Goal: Navigation & Orientation: Find specific page/section

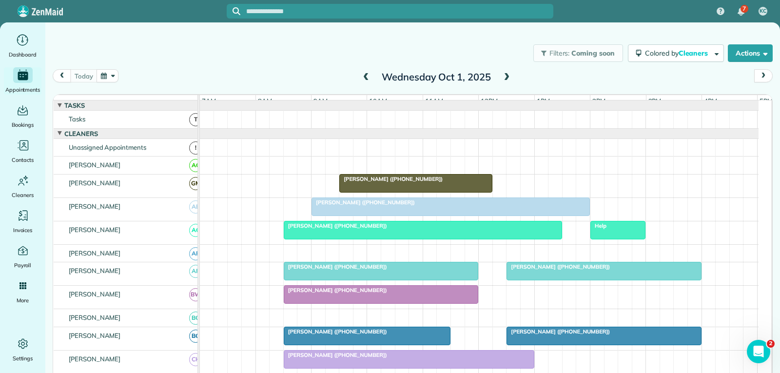
scroll to position [536, 0]
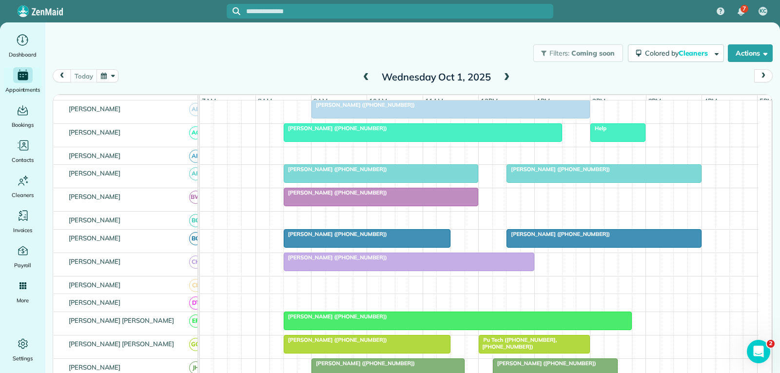
scroll to position [146, 0]
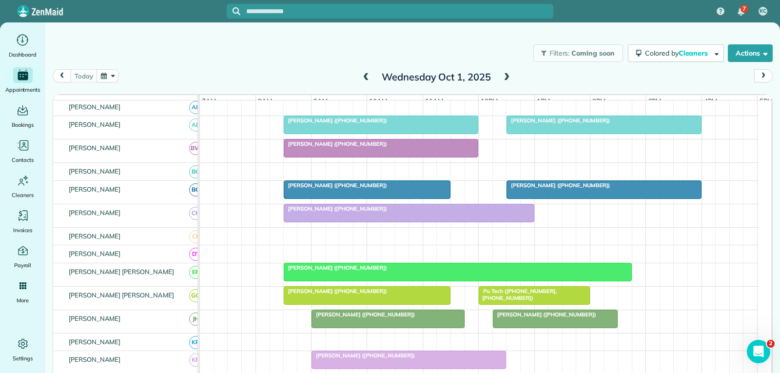
click at [425, 189] on div "[PERSON_NAME] ([PHONE_NUMBER])" at bounding box center [366, 185] width 161 height 7
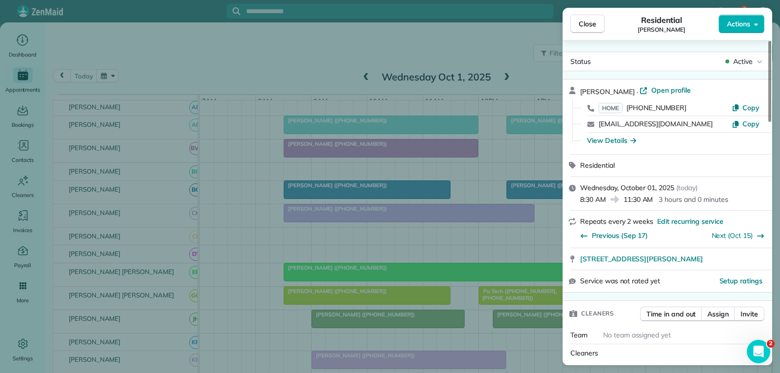
scroll to position [97, 0]
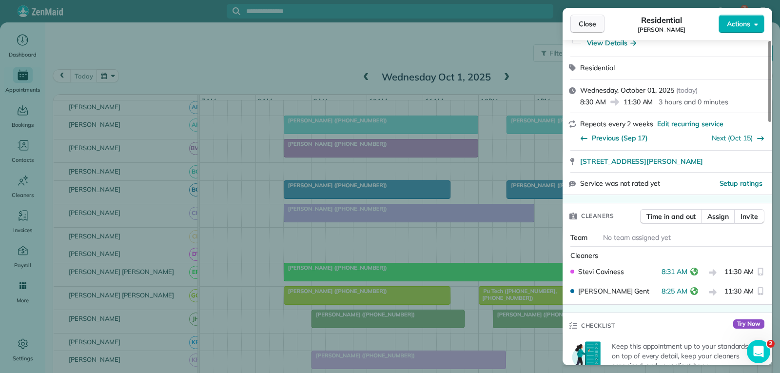
click at [593, 25] on span "Close" at bounding box center [587, 24] width 18 height 10
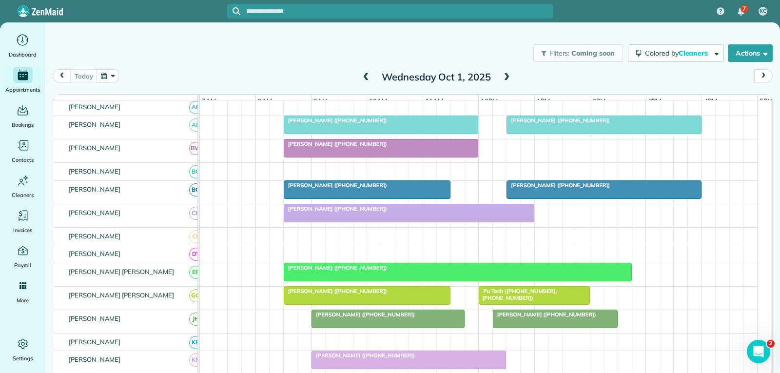
scroll to position [195, 0]
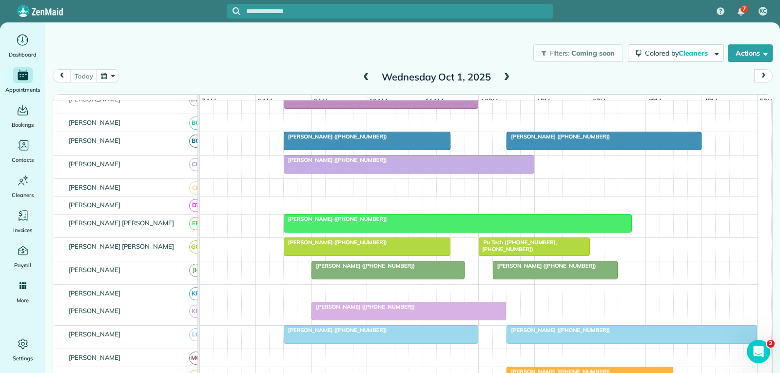
click at [412, 254] on div at bounding box center [367, 247] width 166 height 18
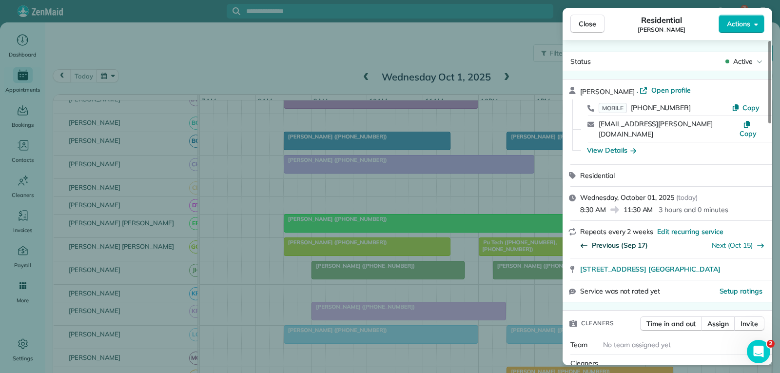
scroll to position [97, 0]
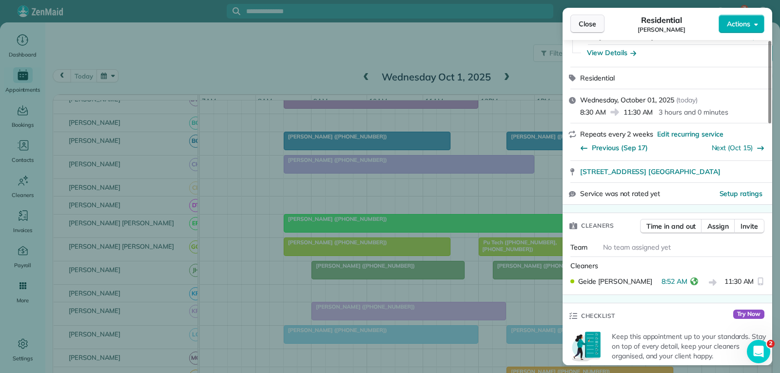
click at [597, 25] on button "Close" at bounding box center [587, 24] width 34 height 19
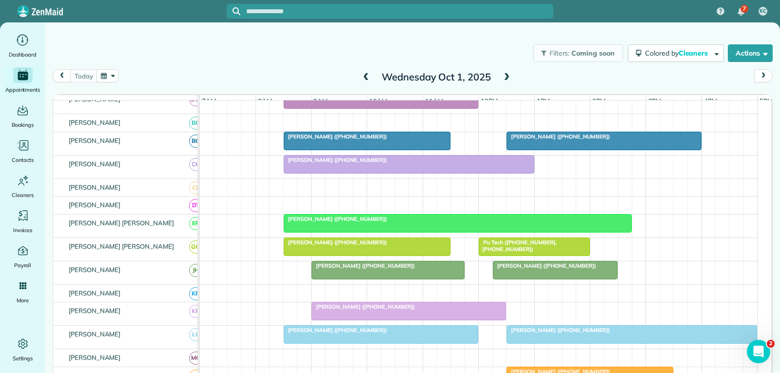
click at [419, 269] on div "[PERSON_NAME] ([PHONE_NUMBER])" at bounding box center [387, 265] width 147 height 7
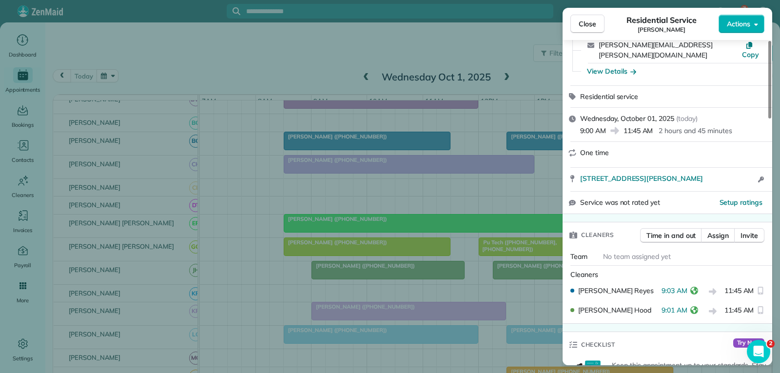
scroll to position [97, 0]
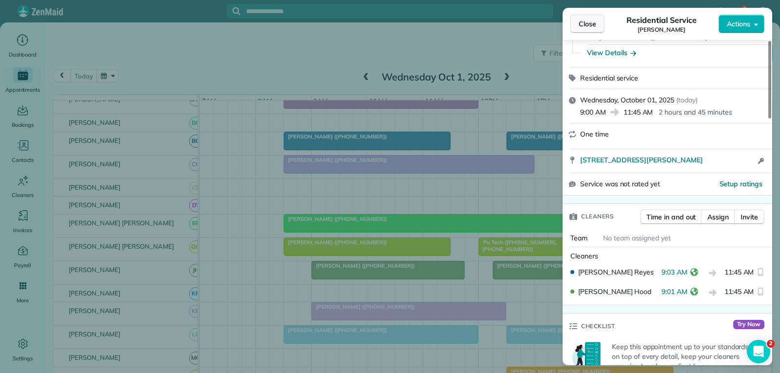
click at [591, 24] on span "Close" at bounding box center [587, 24] width 18 height 10
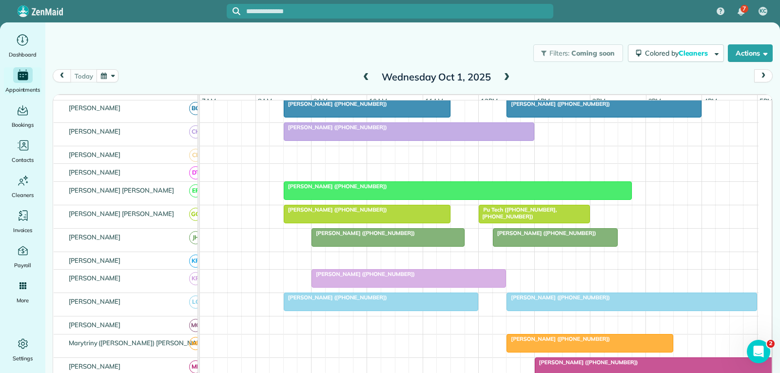
scroll to position [244, 0]
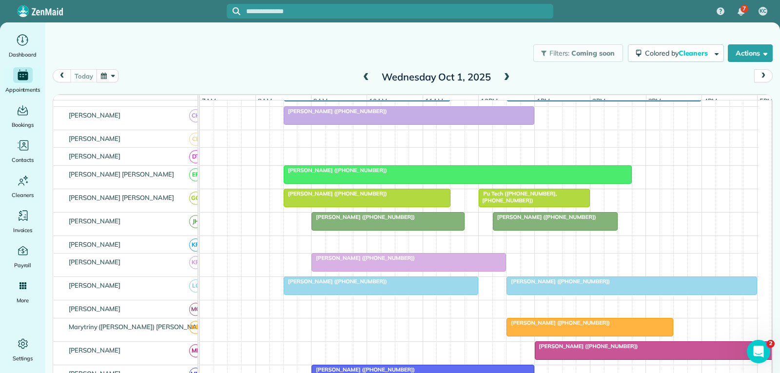
click at [426, 220] on div "[PERSON_NAME] ([PHONE_NUMBER])" at bounding box center [387, 216] width 147 height 7
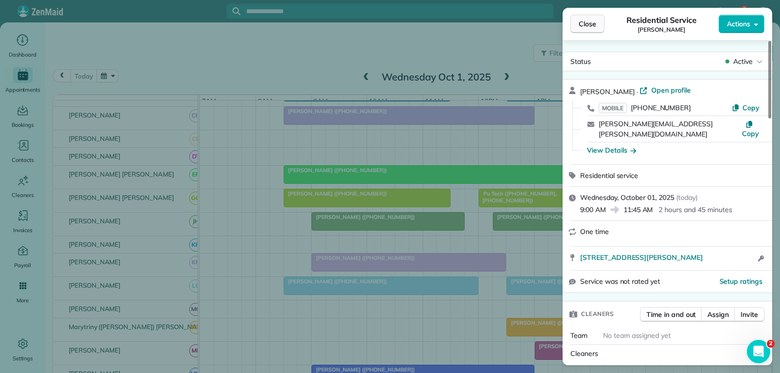
click at [591, 23] on span "Close" at bounding box center [587, 24] width 18 height 10
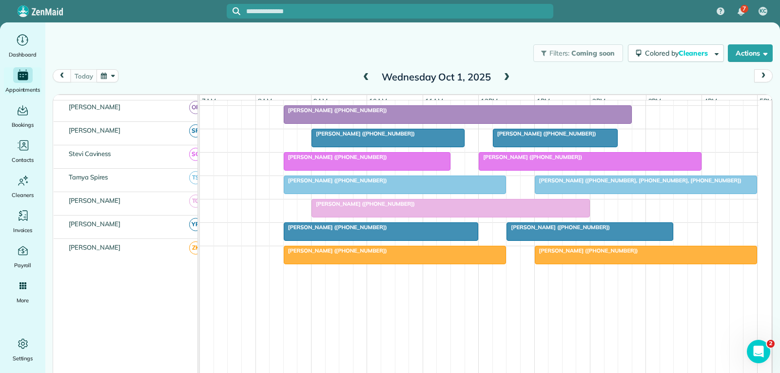
scroll to position [459, 0]
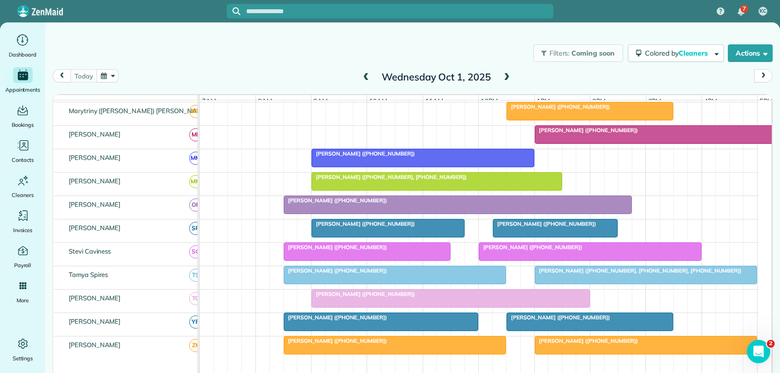
click at [616, 110] on div "[PERSON_NAME] ([PHONE_NUMBER])" at bounding box center [589, 106] width 161 height 7
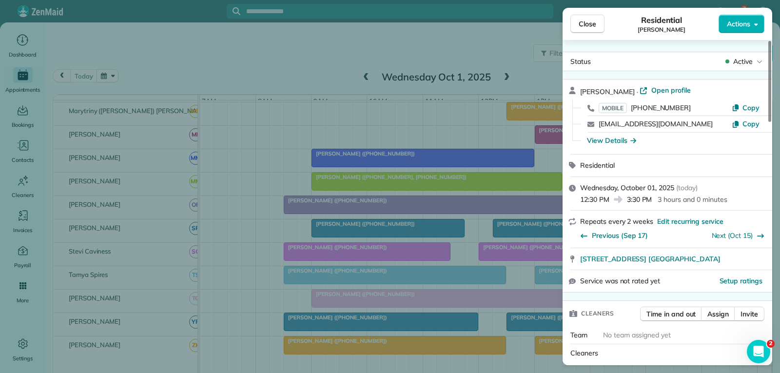
click at [590, 24] on span "Close" at bounding box center [587, 24] width 18 height 10
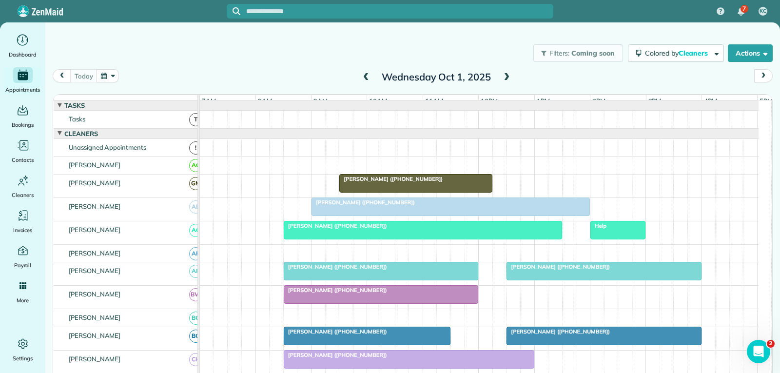
scroll to position [49, 0]
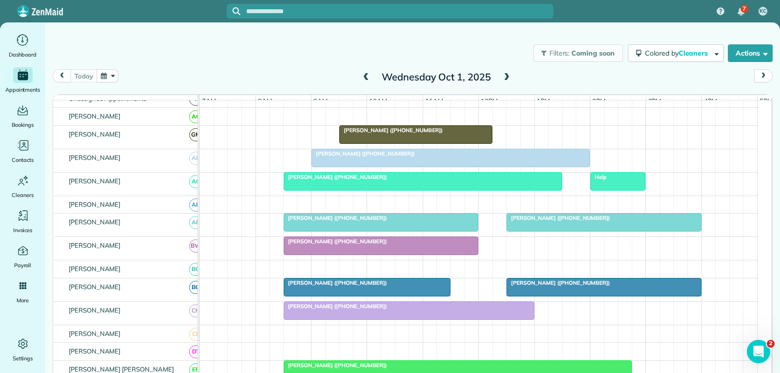
click at [381, 229] on div at bounding box center [380, 222] width 193 height 18
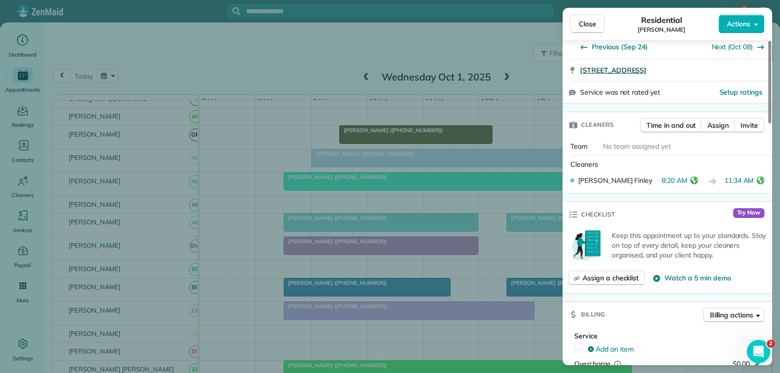
scroll to position [195, 0]
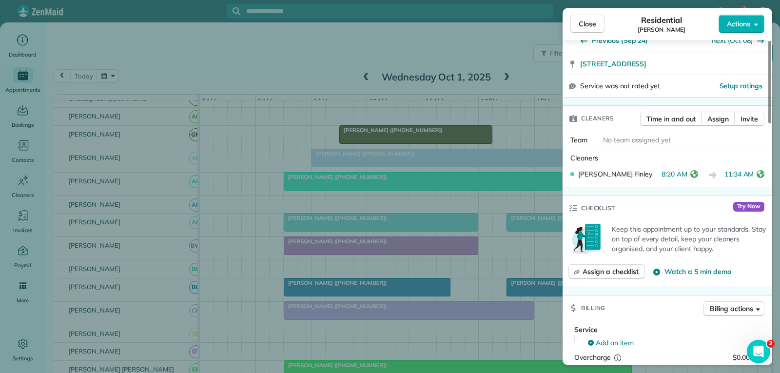
click at [587, 26] on span "Close" at bounding box center [587, 24] width 18 height 10
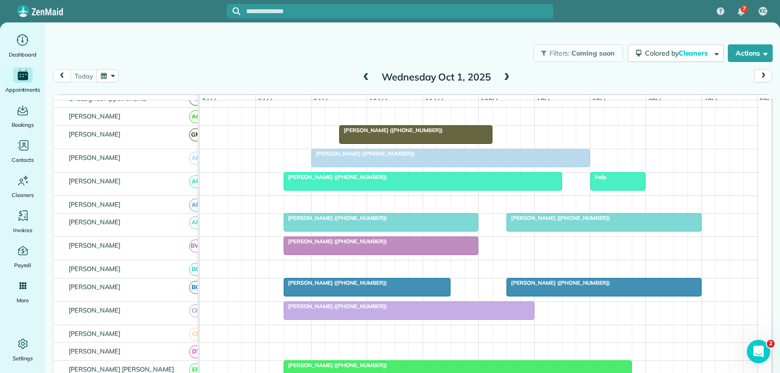
click at [581, 221] on div "[PERSON_NAME] ([PHONE_NUMBER])" at bounding box center [603, 217] width 189 height 7
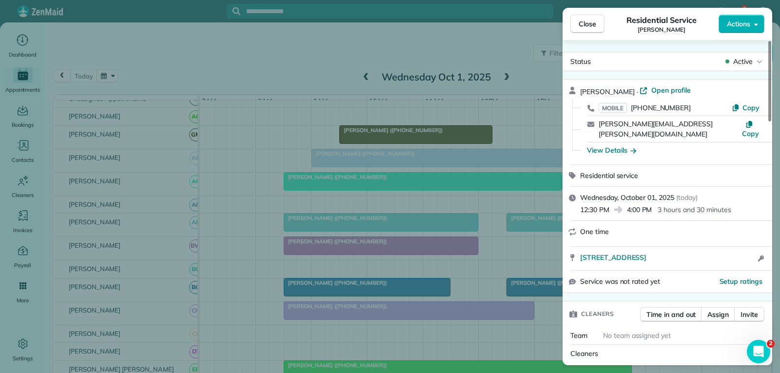
scroll to position [49, 0]
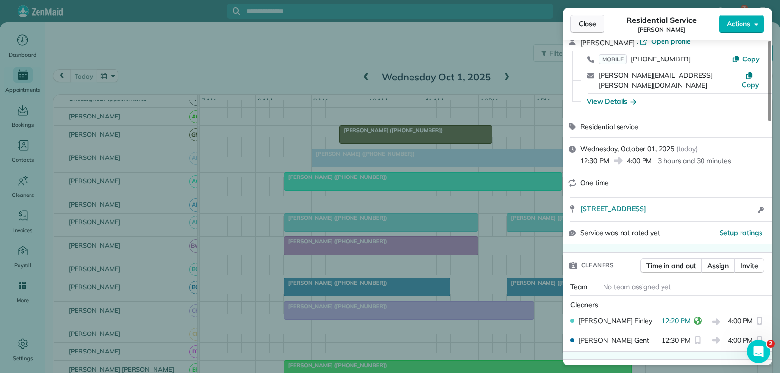
click at [581, 22] on span "Close" at bounding box center [587, 24] width 18 height 10
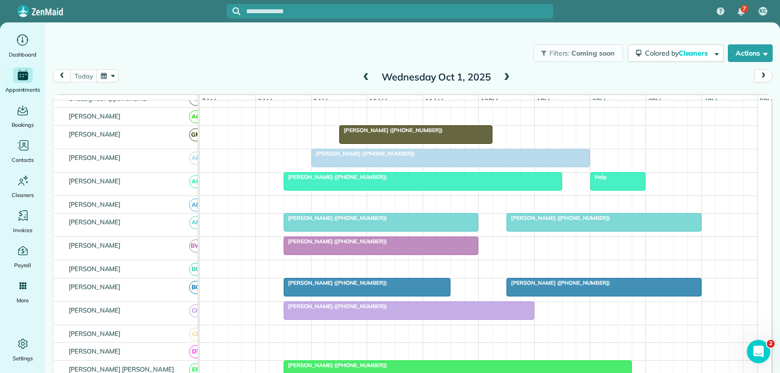
click at [359, 245] on span "[PERSON_NAME] ([PHONE_NUMBER])" at bounding box center [335, 241] width 104 height 7
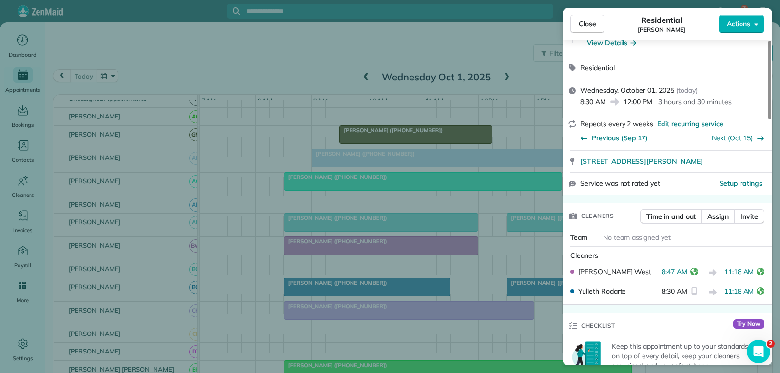
scroll to position [147, 0]
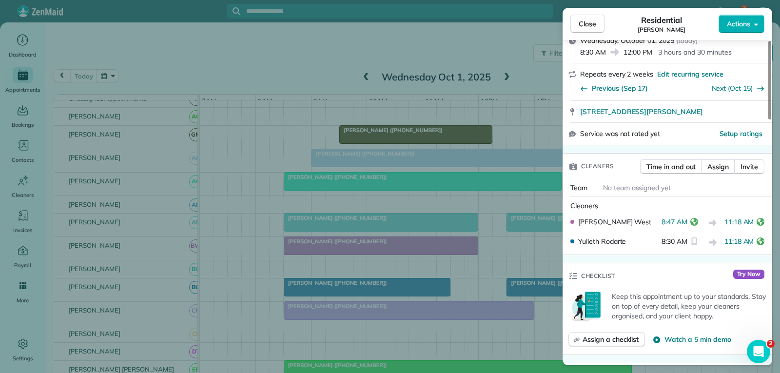
drag, startPoint x: 576, startPoint y: 21, endPoint x: 528, endPoint y: 71, distance: 69.3
click at [576, 21] on button "Close" at bounding box center [587, 24] width 34 height 19
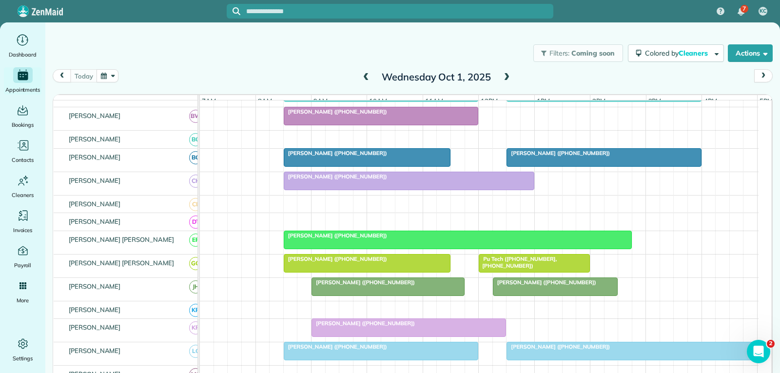
scroll to position [195, 0]
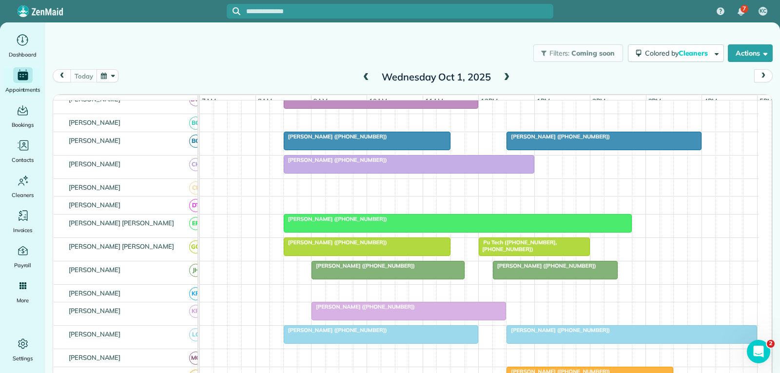
click at [430, 140] on div "[PERSON_NAME] ([PHONE_NUMBER])" at bounding box center [366, 136] width 161 height 7
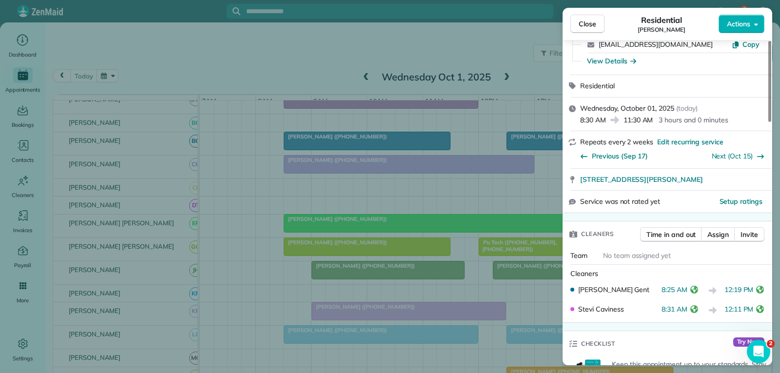
scroll to position [97, 0]
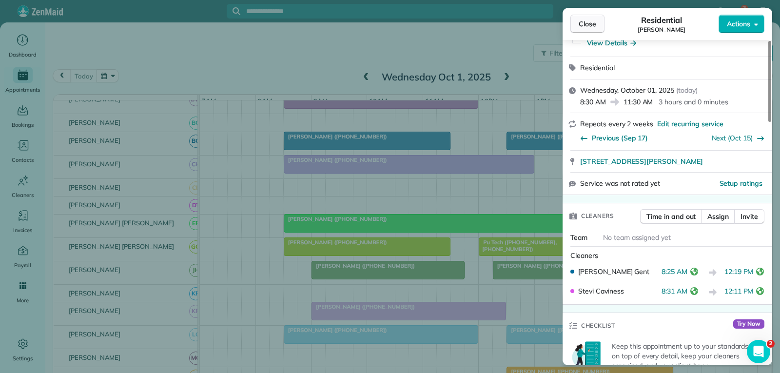
click at [601, 21] on button "Close" at bounding box center [587, 24] width 34 height 19
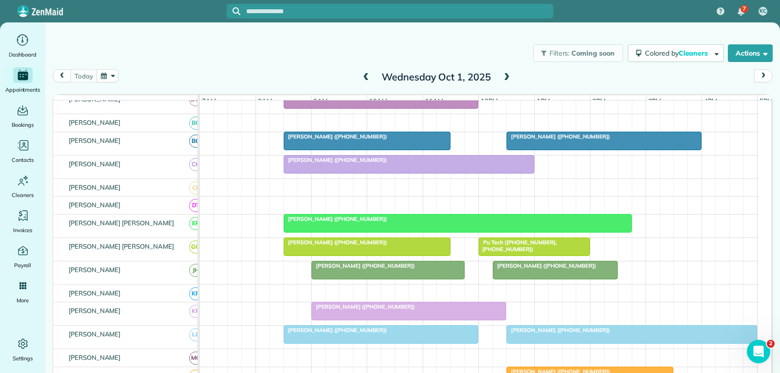
click at [557, 140] on span "[PERSON_NAME] ([PHONE_NUMBER])" at bounding box center [558, 136] width 104 height 7
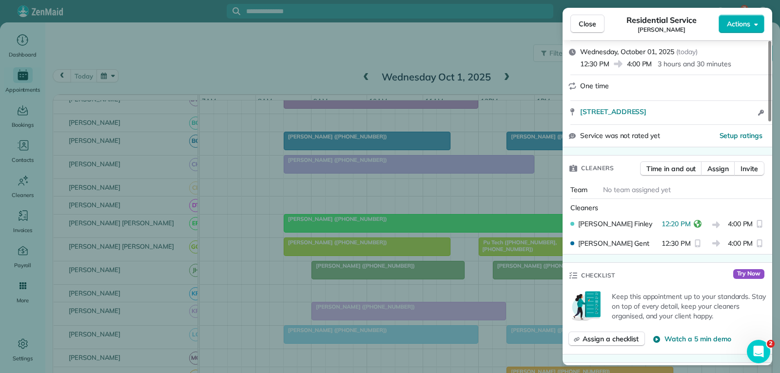
scroll to position [146, 0]
click at [597, 28] on button "Close" at bounding box center [587, 24] width 34 height 19
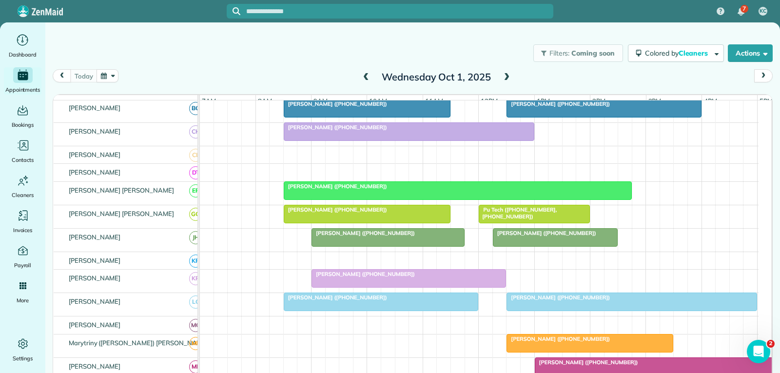
scroll to position [244, 0]
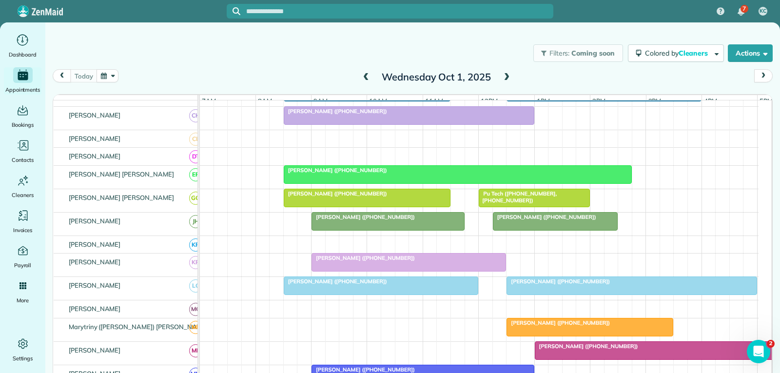
click at [406, 207] on div at bounding box center [367, 198] width 166 height 18
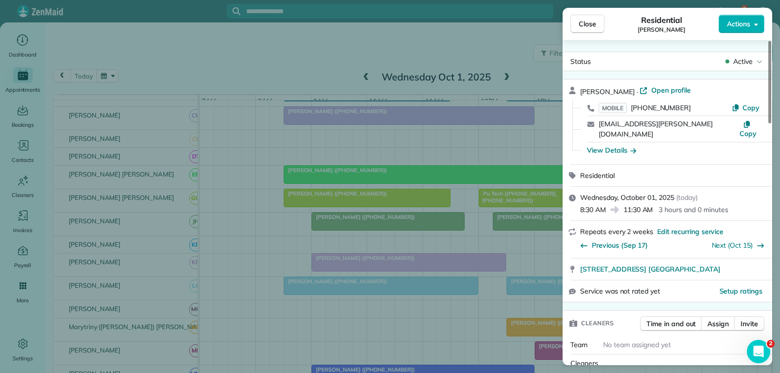
scroll to position [99, 0]
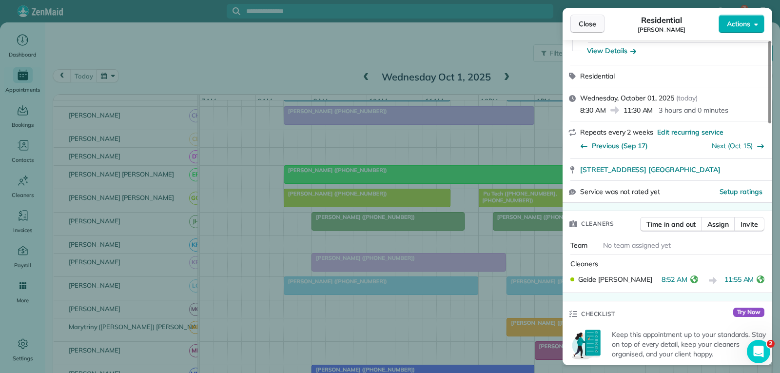
click at [581, 23] on span "Close" at bounding box center [587, 24] width 18 height 10
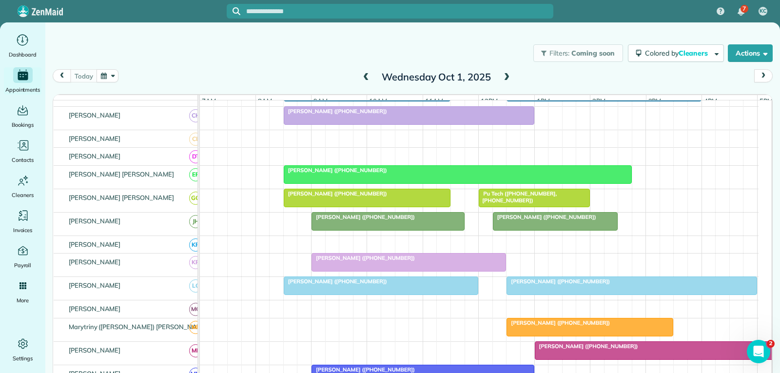
click at [521, 204] on span "Pu Tech ([PHONE_NUMBER], [PHONE_NUMBER])" at bounding box center [517, 197] width 78 height 14
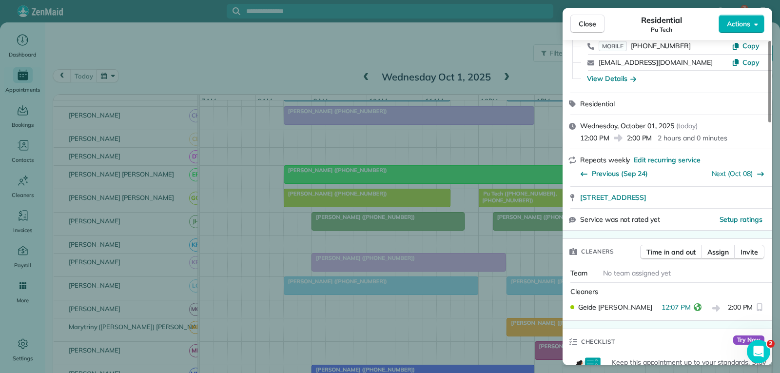
scroll to position [97, 0]
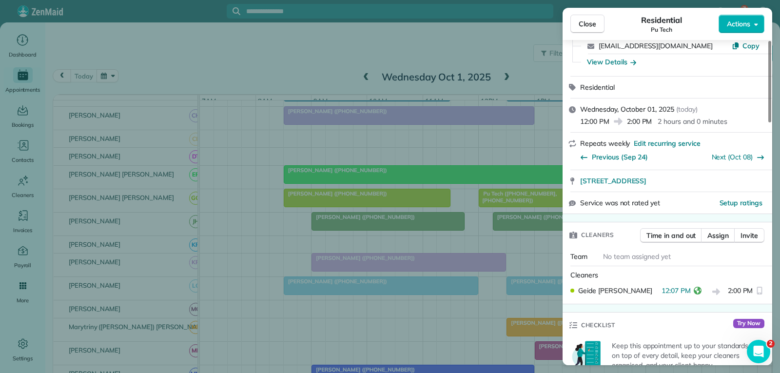
click at [598, 19] on button "Close" at bounding box center [587, 24] width 34 height 19
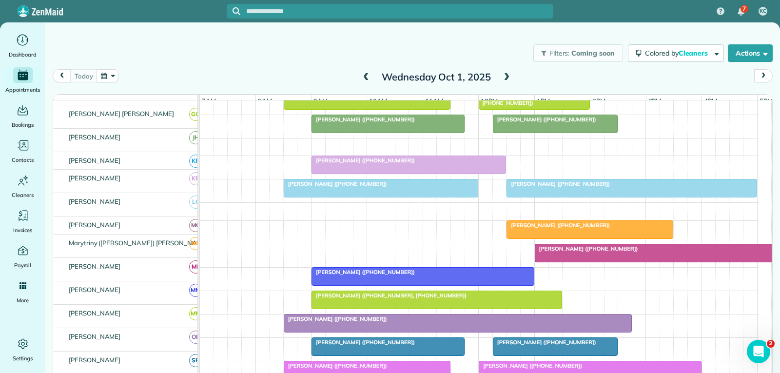
scroll to position [341, 0]
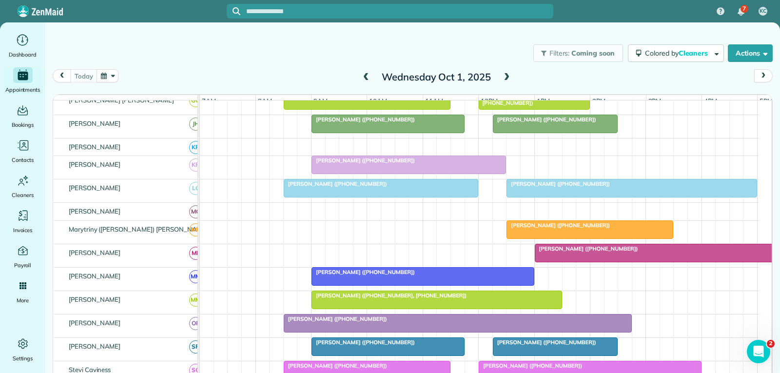
click at [406, 133] on div at bounding box center [388, 124] width 152 height 18
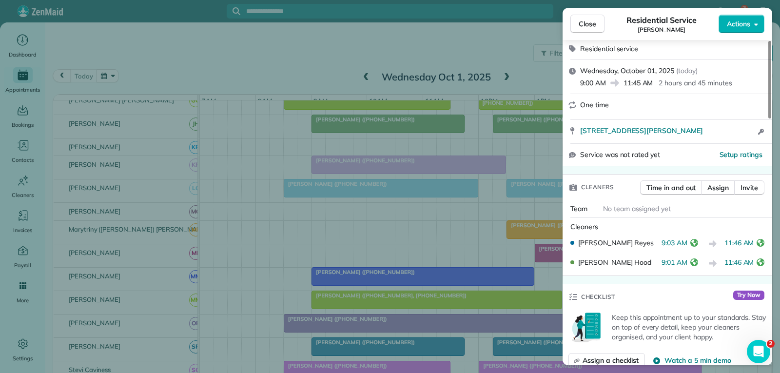
scroll to position [147, 0]
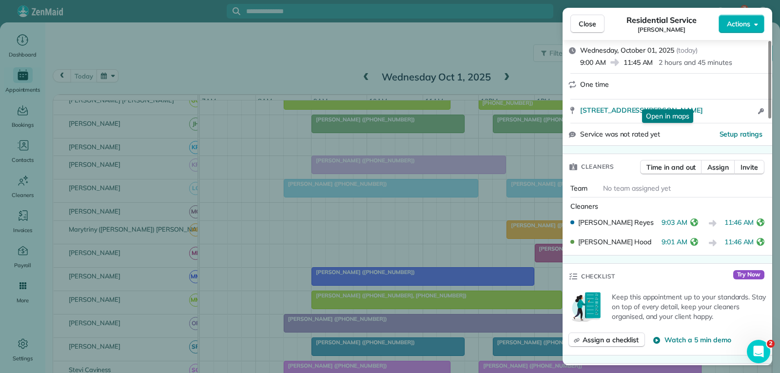
drag, startPoint x: 587, startPoint y: 29, endPoint x: 584, endPoint y: 35, distance: 7.0
click at [587, 29] on button "Close" at bounding box center [587, 24] width 34 height 19
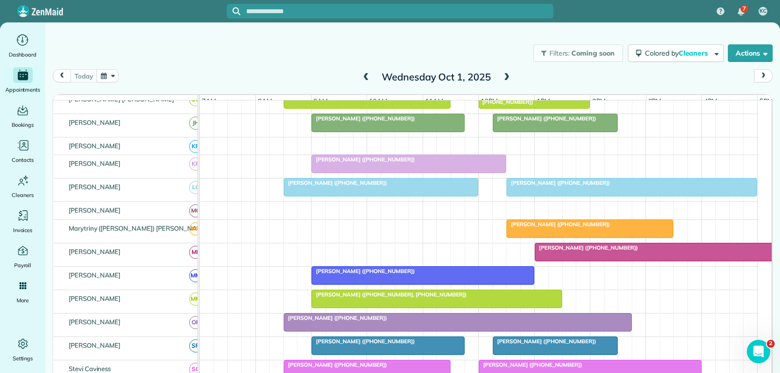
scroll to position [341, 0]
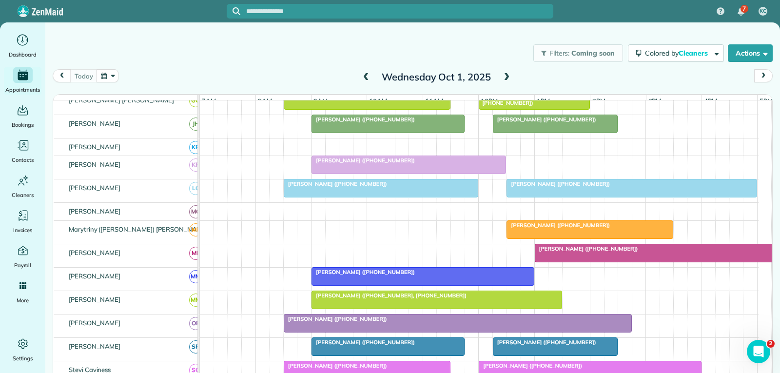
click at [533, 131] on div at bounding box center [555, 124] width 124 height 18
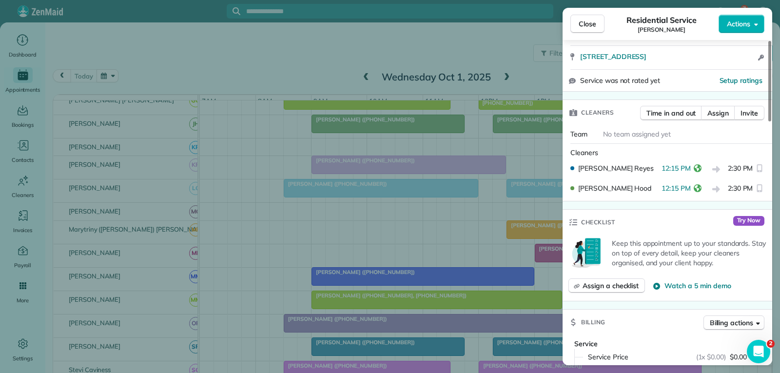
scroll to position [195, 0]
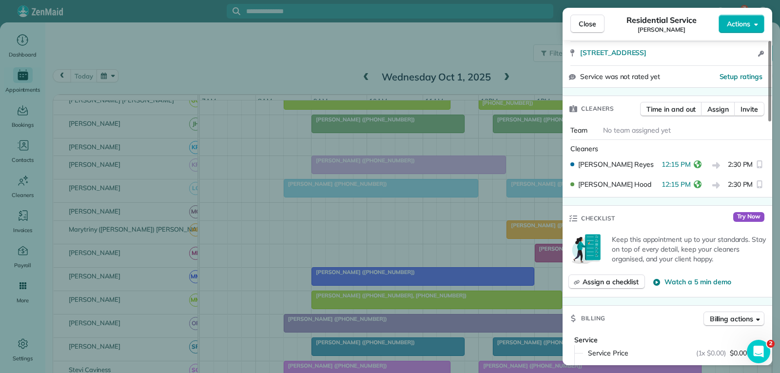
drag, startPoint x: 589, startPoint y: 27, endPoint x: 550, endPoint y: 94, distance: 77.5
click at [589, 27] on span "Close" at bounding box center [587, 24] width 18 height 10
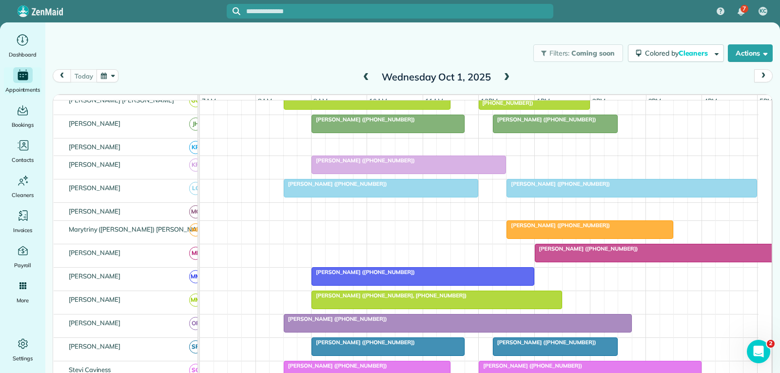
scroll to position [390, 0]
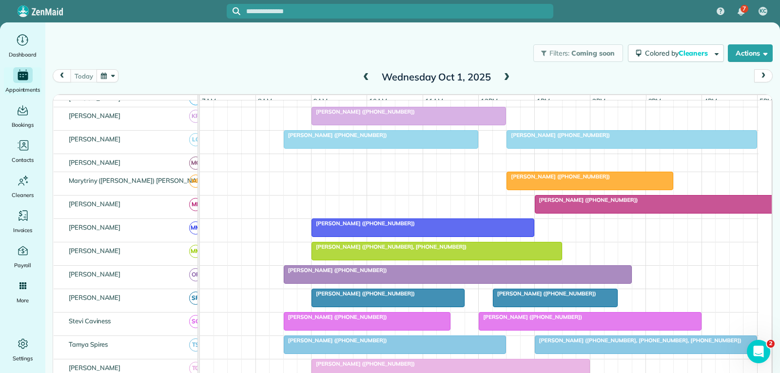
click at [398, 148] on div at bounding box center [380, 140] width 193 height 18
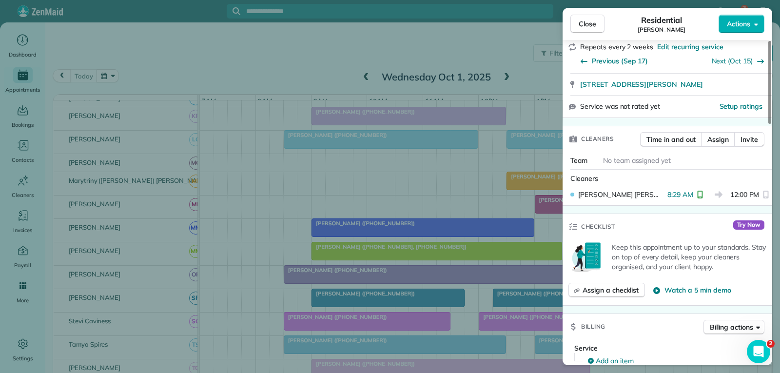
scroll to position [195, 0]
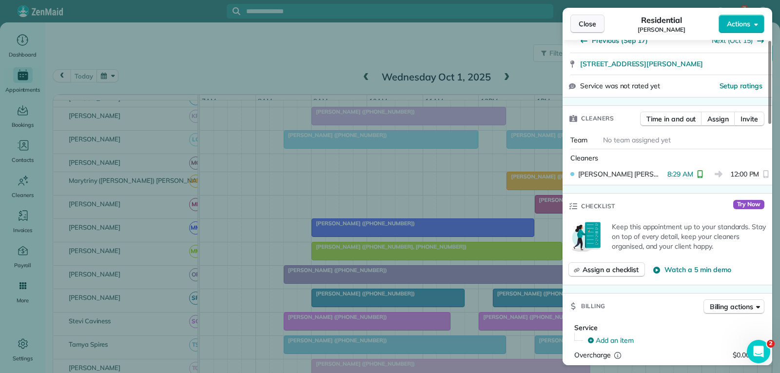
click at [590, 22] on span "Close" at bounding box center [587, 24] width 18 height 10
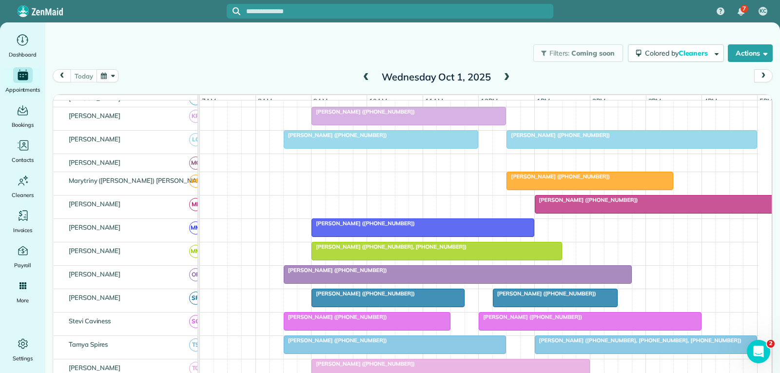
click at [557, 138] on span "[PERSON_NAME] ([PHONE_NUMBER])" at bounding box center [558, 135] width 104 height 7
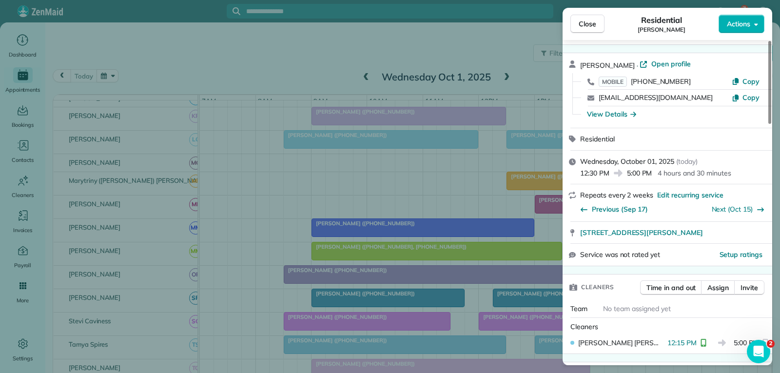
scroll to position [49, 0]
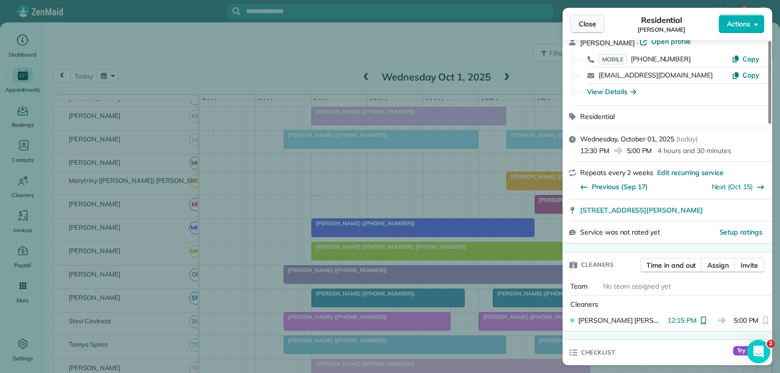
click at [583, 26] on span "Close" at bounding box center [587, 24] width 18 height 10
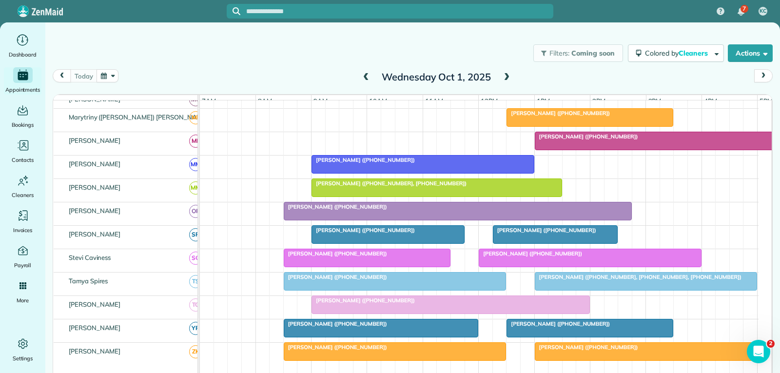
scroll to position [438, 0]
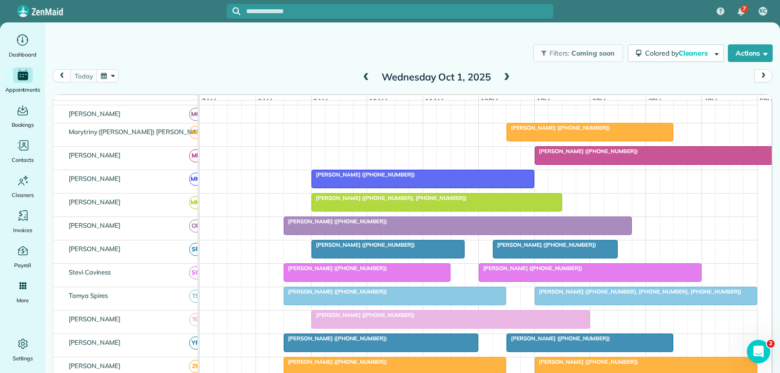
click at [612, 141] on div at bounding box center [590, 132] width 166 height 18
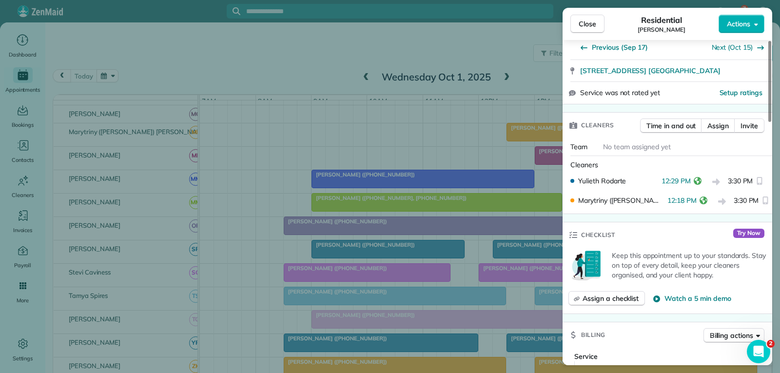
scroll to position [195, 0]
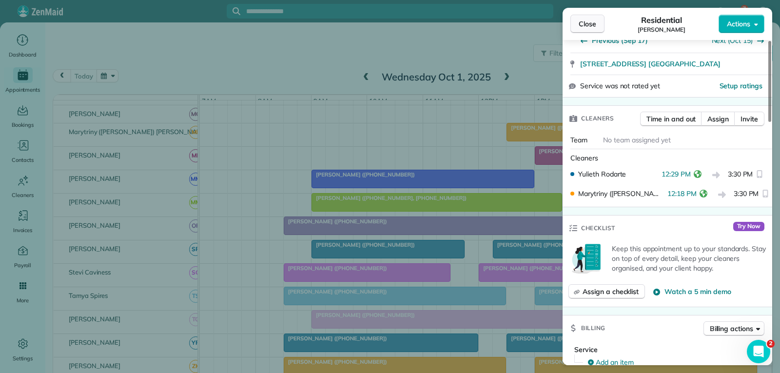
click at [585, 22] on span "Close" at bounding box center [587, 24] width 18 height 10
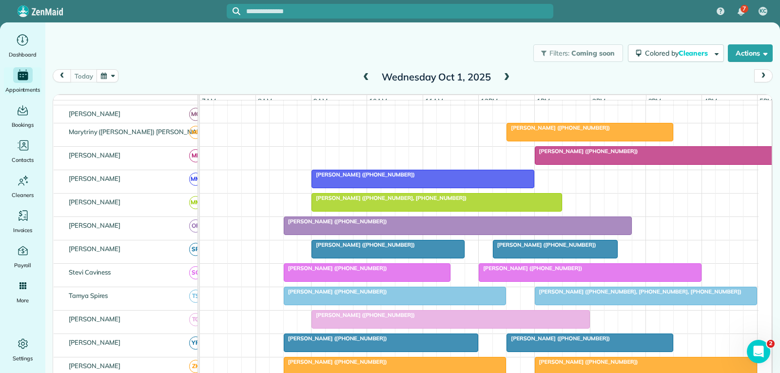
click at [560, 164] on div at bounding box center [659, 156] width 249 height 18
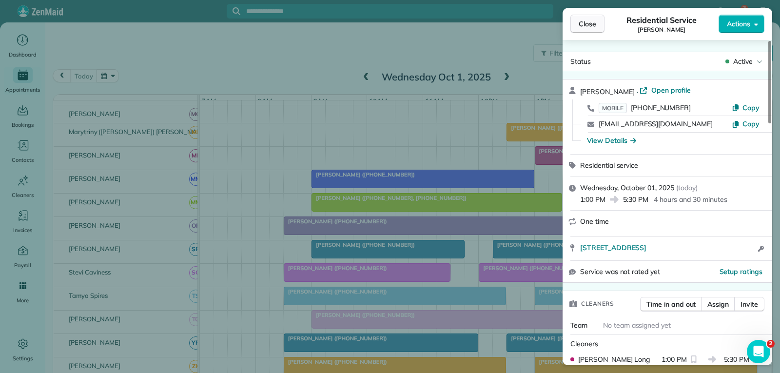
click at [588, 27] on span "Close" at bounding box center [587, 24] width 18 height 10
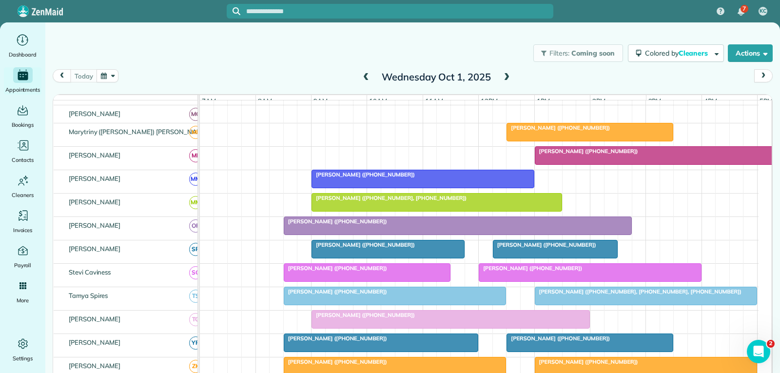
click at [457, 178] on div "[PERSON_NAME] ([PHONE_NUMBER])" at bounding box center [422, 174] width 217 height 7
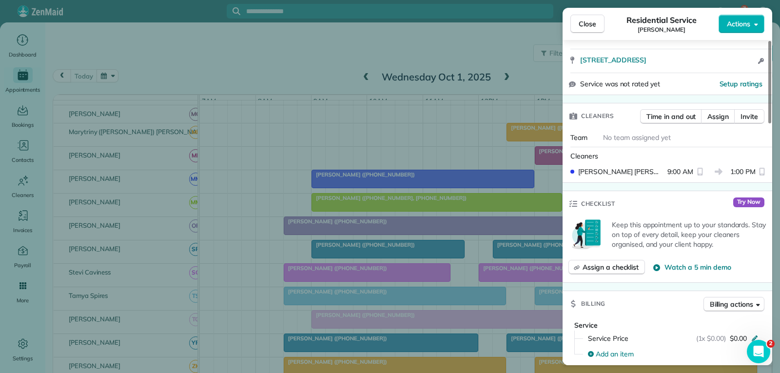
scroll to position [195, 0]
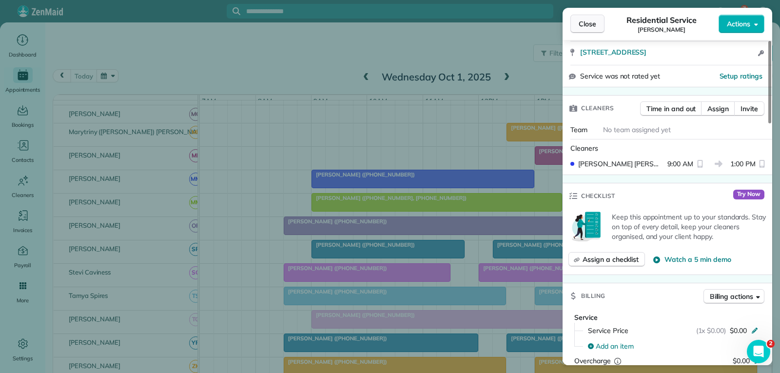
click at [593, 27] on span "Close" at bounding box center [587, 24] width 18 height 10
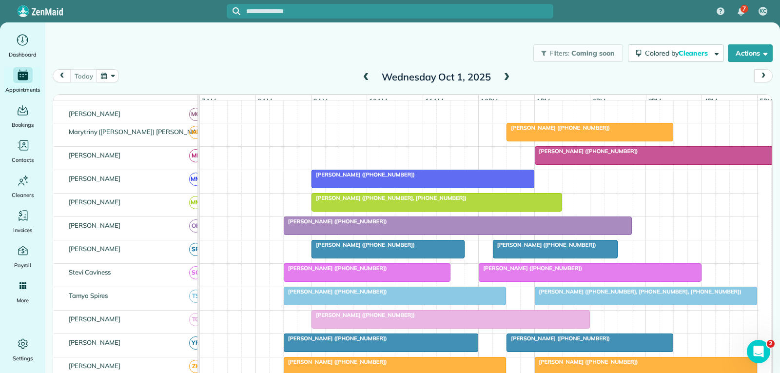
click at [434, 225] on div "[PERSON_NAME] ([PHONE_NUMBER])" at bounding box center [457, 221] width 342 height 7
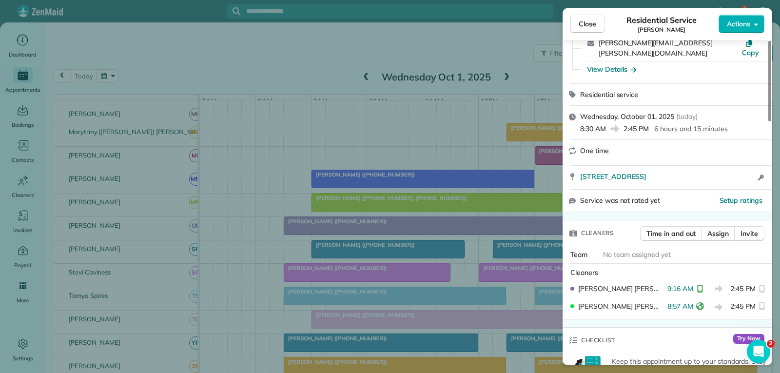
scroll to position [97, 0]
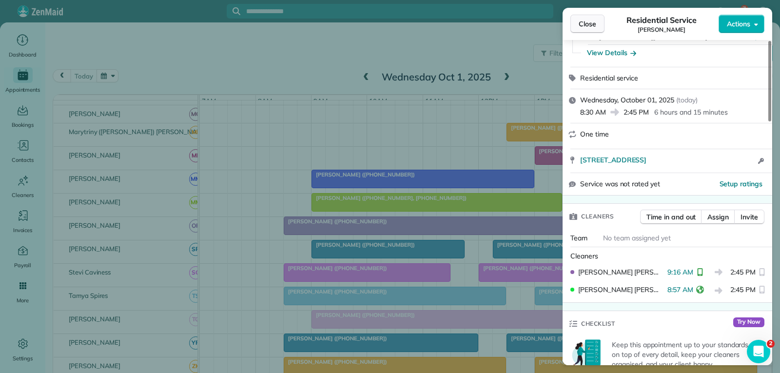
click at [597, 24] on button "Close" at bounding box center [587, 24] width 34 height 19
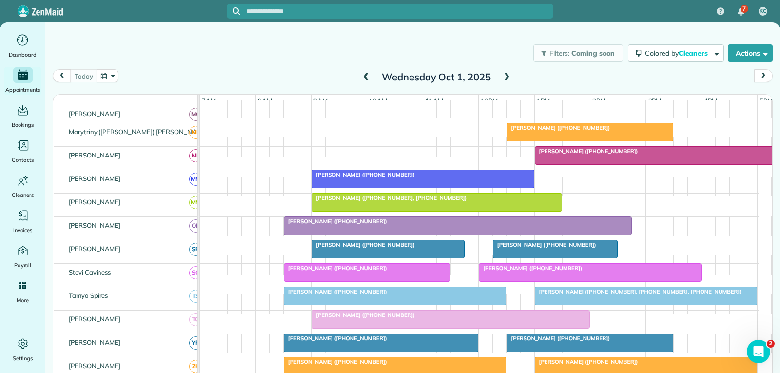
click at [498, 271] on span "[PERSON_NAME] ([PHONE_NUMBER])" at bounding box center [530, 268] width 104 height 7
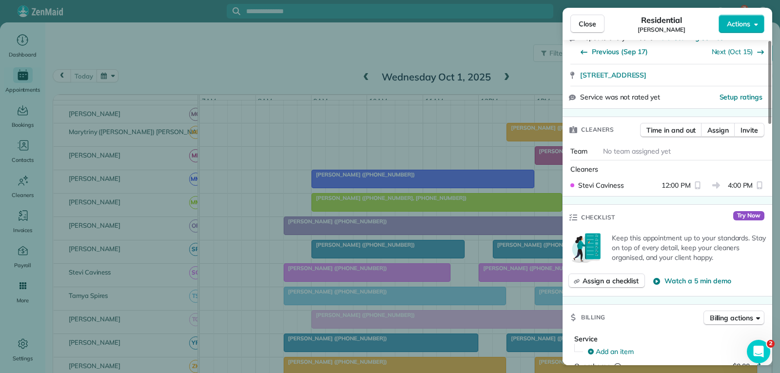
scroll to position [195, 0]
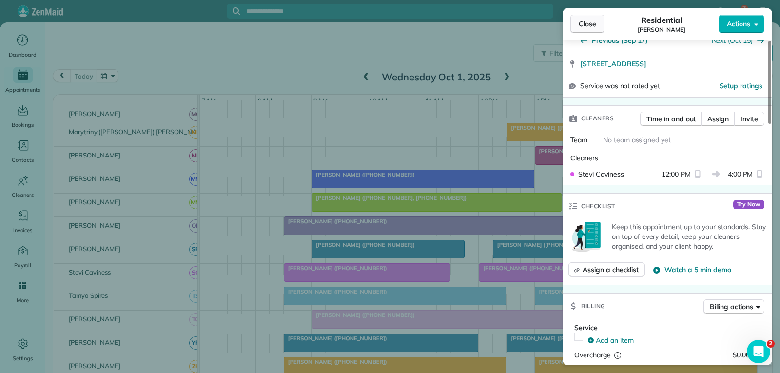
click at [595, 21] on span "Close" at bounding box center [587, 24] width 18 height 10
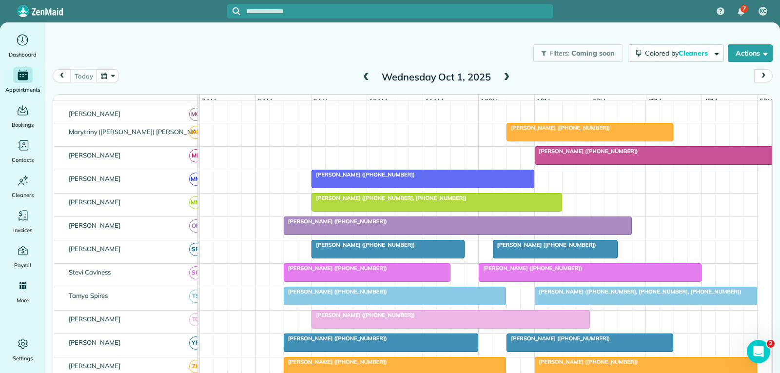
click at [369, 295] on div "[PERSON_NAME] ([PHONE_NUMBER])" at bounding box center [394, 291] width 217 height 7
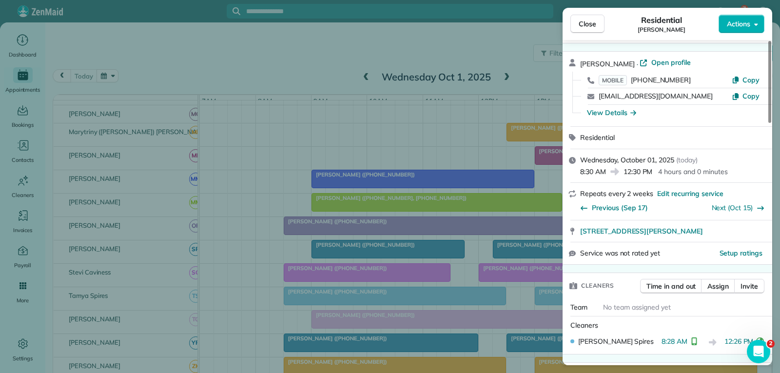
scroll to position [49, 0]
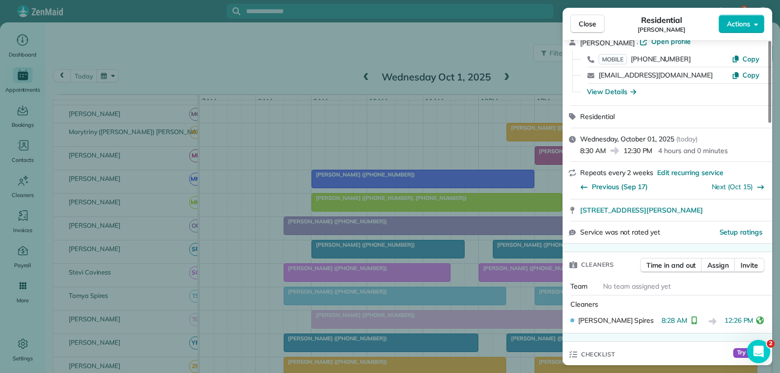
drag, startPoint x: 586, startPoint y: 22, endPoint x: 556, endPoint y: 69, distance: 55.0
click at [586, 22] on span "Close" at bounding box center [587, 24] width 18 height 10
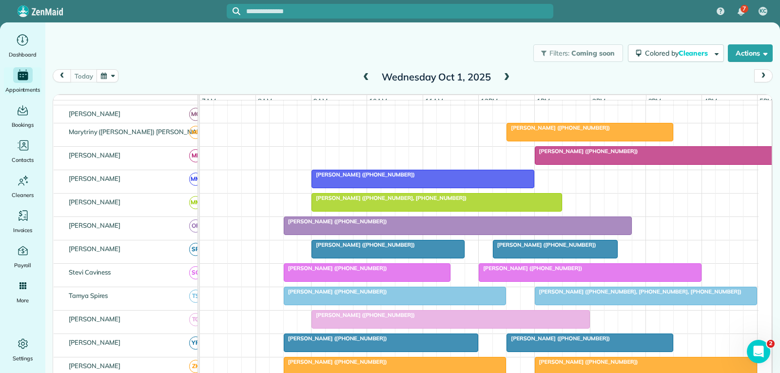
click at [558, 304] on div at bounding box center [646, 296] width 222 height 18
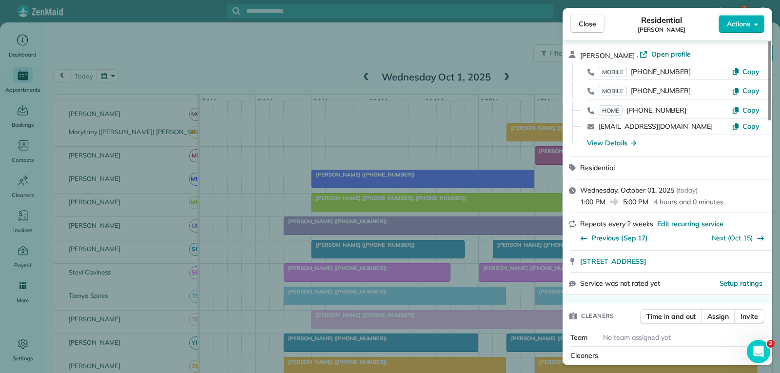
scroll to position [49, 0]
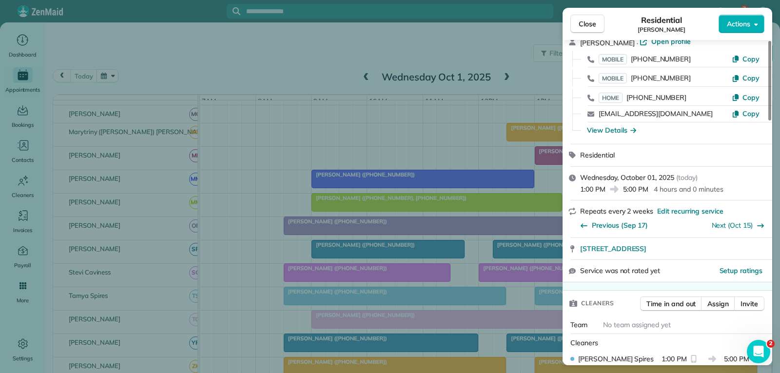
drag, startPoint x: 595, startPoint y: 23, endPoint x: 563, endPoint y: 81, distance: 66.3
click at [595, 23] on span "Close" at bounding box center [587, 24] width 18 height 10
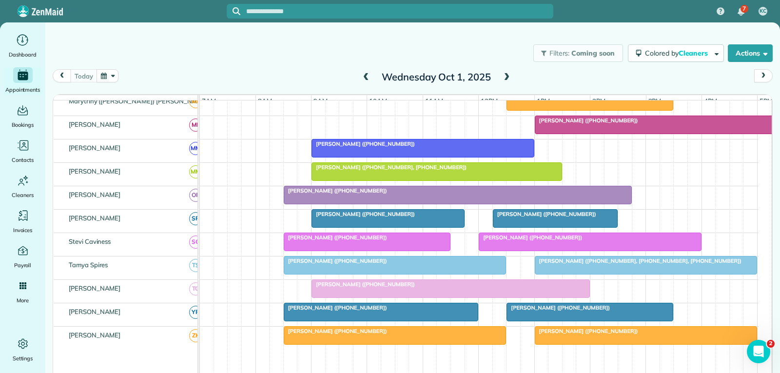
scroll to position [487, 0]
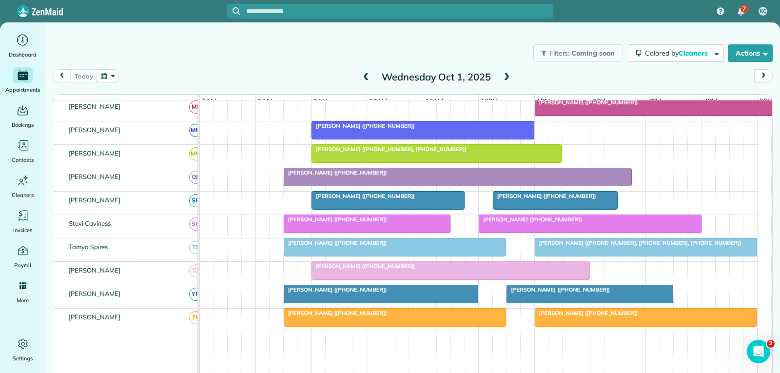
click at [416, 279] on div at bounding box center [450, 271] width 277 height 18
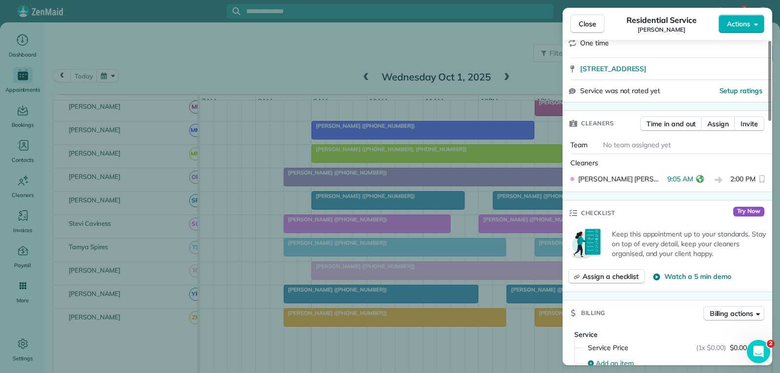
scroll to position [195, 0]
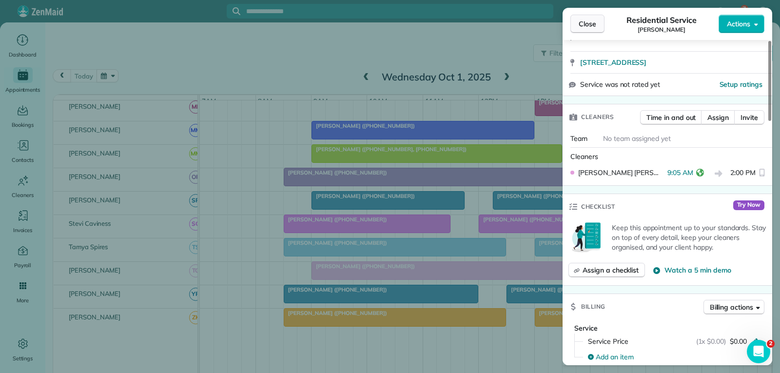
click at [589, 26] on span "Close" at bounding box center [587, 24] width 18 height 10
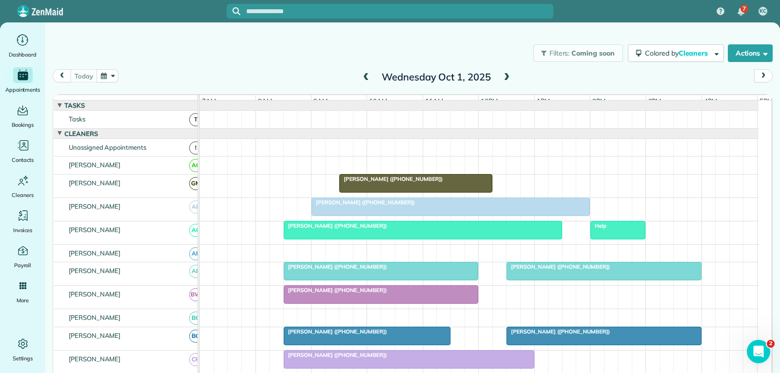
click at [445, 213] on div at bounding box center [450, 207] width 277 height 18
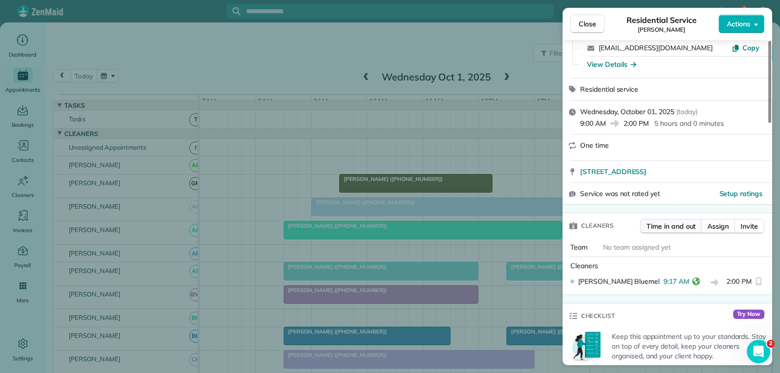
scroll to position [97, 0]
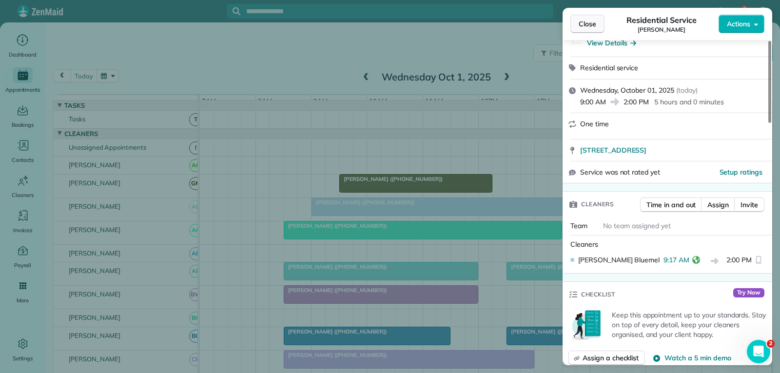
click at [589, 17] on button "Close" at bounding box center [587, 24] width 34 height 19
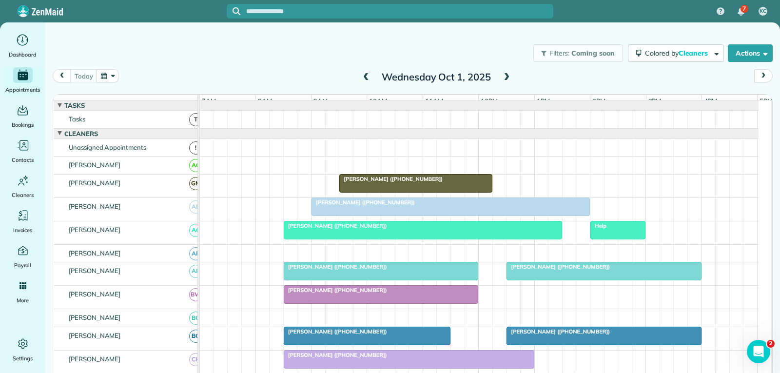
click at [403, 237] on div at bounding box center [422, 230] width 277 height 18
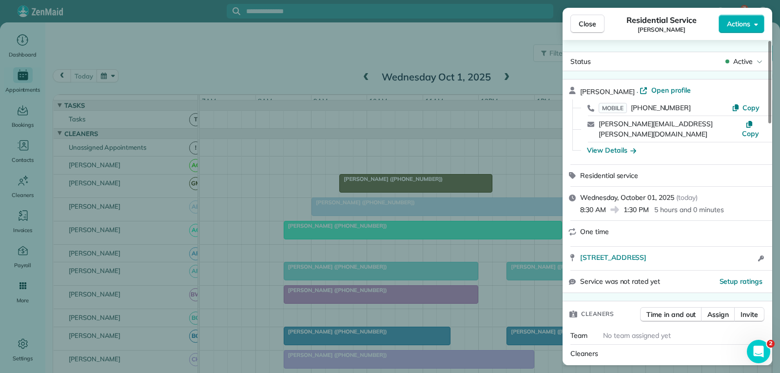
scroll to position [97, 0]
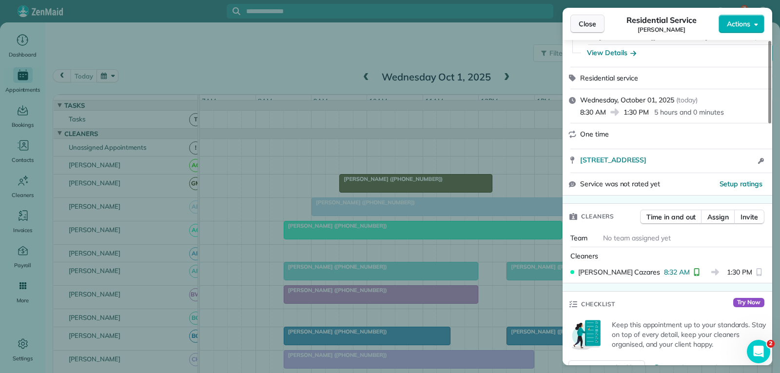
click at [593, 23] on span "Close" at bounding box center [587, 24] width 18 height 10
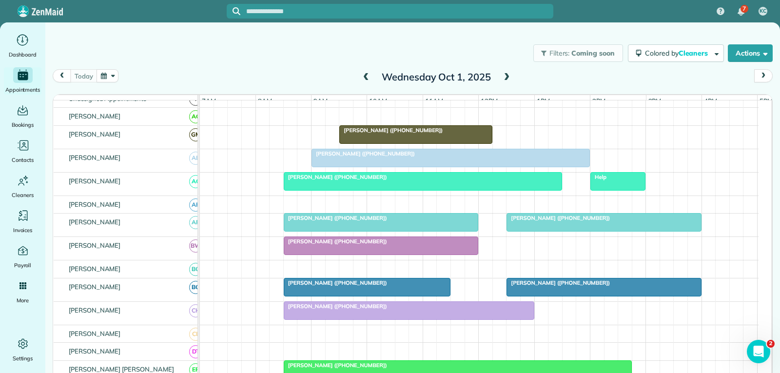
scroll to position [97, 0]
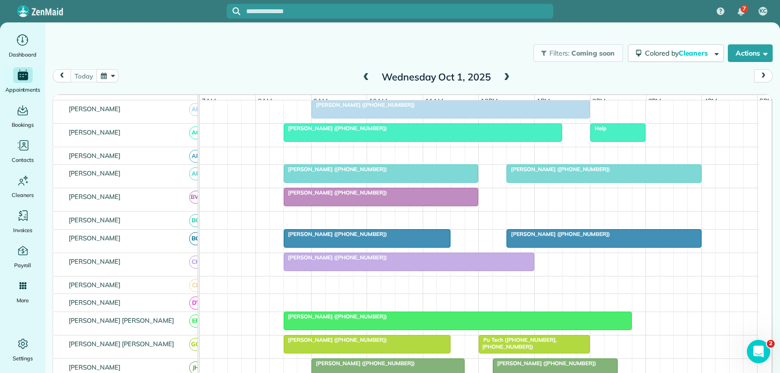
click at [549, 246] on div at bounding box center [603, 238] width 193 height 18
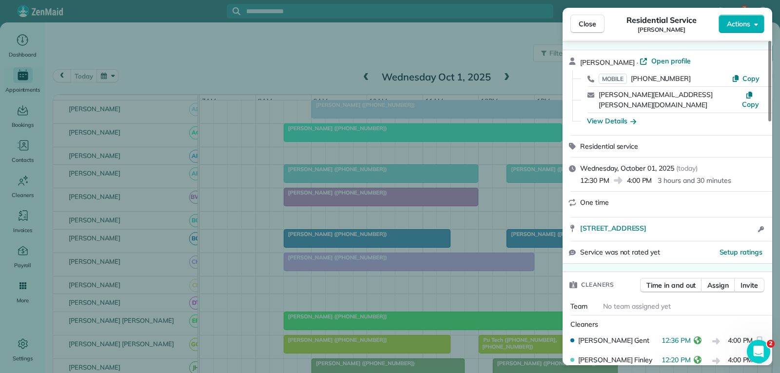
scroll to position [49, 0]
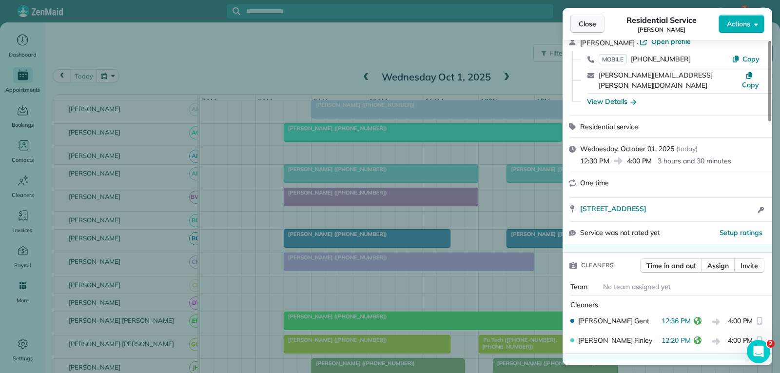
click at [595, 22] on span "Close" at bounding box center [587, 24] width 18 height 10
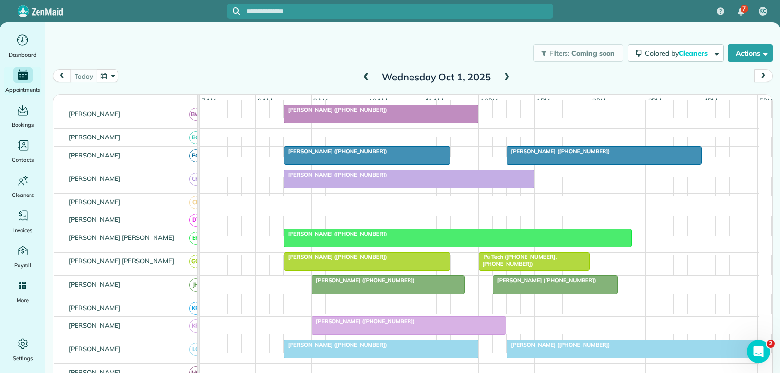
scroll to position [195, 0]
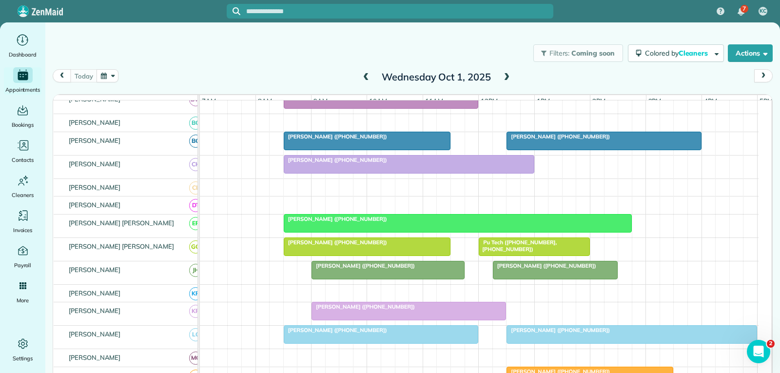
click at [433, 163] on div "[PERSON_NAME] ([PHONE_NUMBER])" at bounding box center [408, 159] width 245 height 7
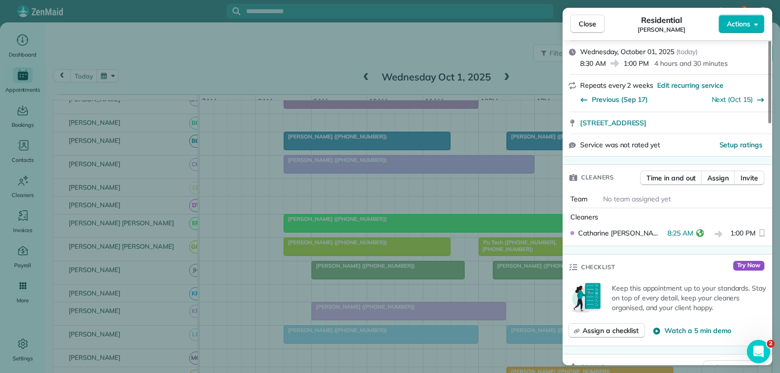
scroll to position [146, 0]
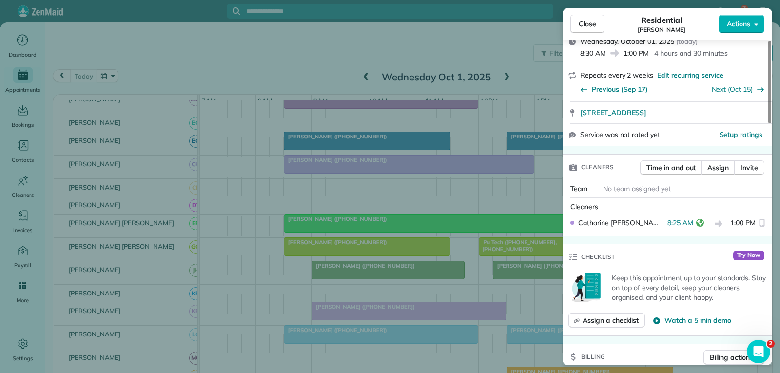
click at [590, 26] on span "Close" at bounding box center [587, 24] width 18 height 10
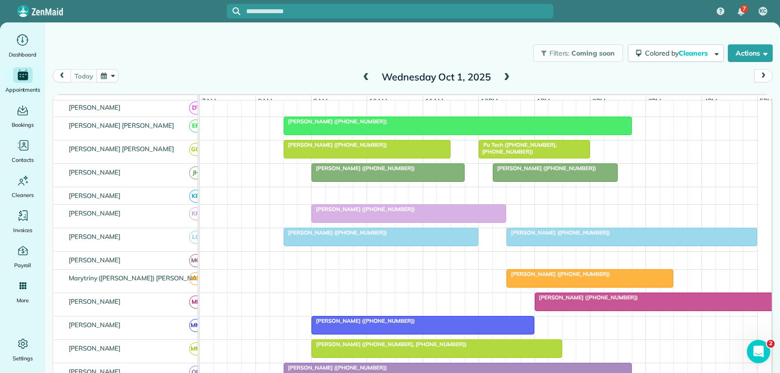
scroll to position [341, 0]
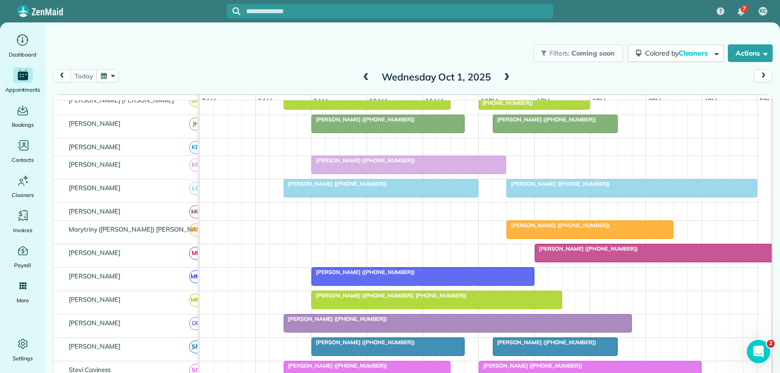
click at [432, 164] on div "[PERSON_NAME] ([PHONE_NUMBER])" at bounding box center [408, 160] width 189 height 7
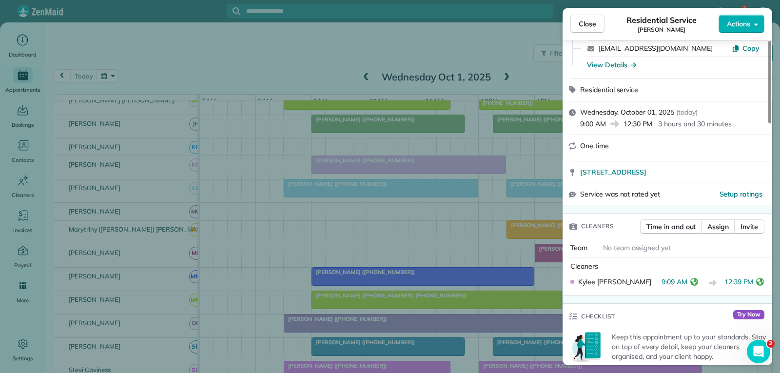
scroll to position [97, 0]
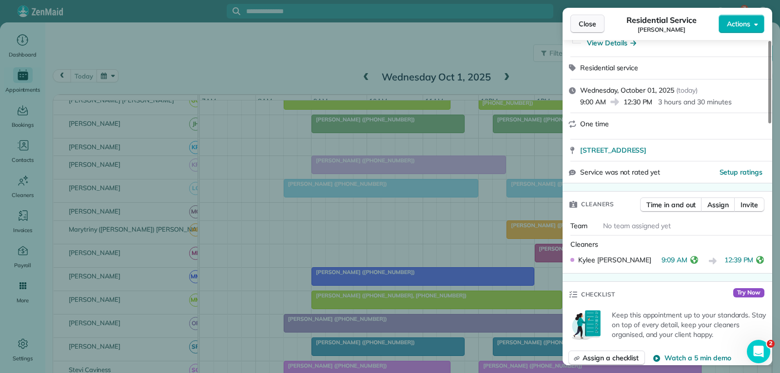
click at [588, 23] on span "Close" at bounding box center [587, 24] width 18 height 10
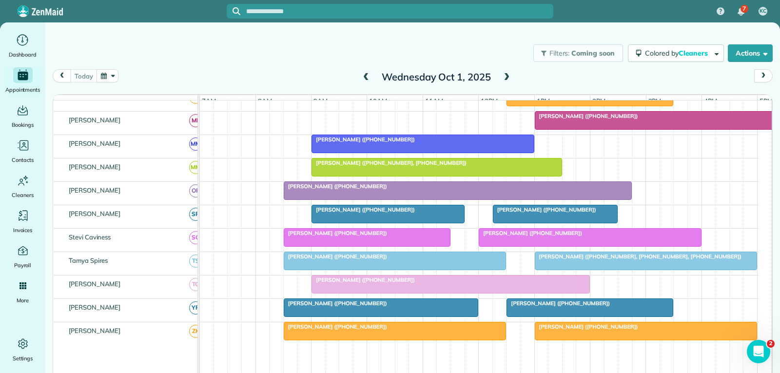
scroll to position [487, 0]
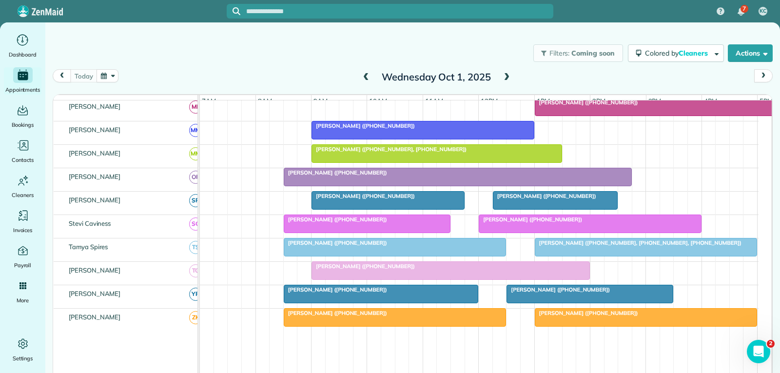
click at [505, 223] on span "[PERSON_NAME] ([PHONE_NUMBER])" at bounding box center [530, 219] width 104 height 7
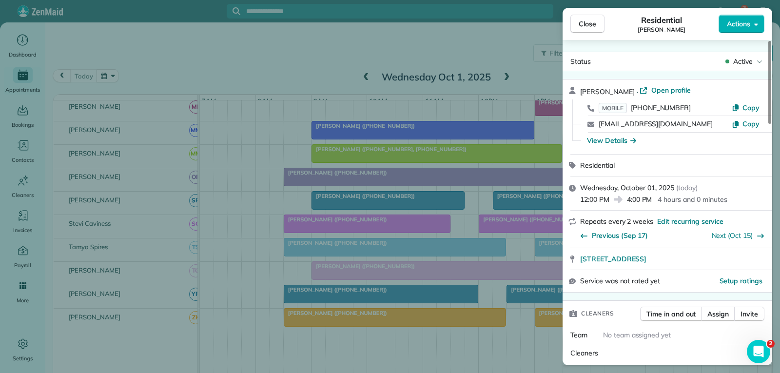
scroll to position [49, 0]
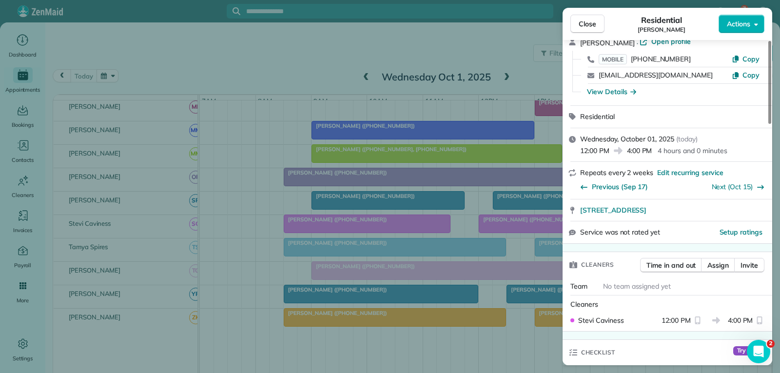
drag, startPoint x: 590, startPoint y: 26, endPoint x: 563, endPoint y: 72, distance: 53.6
click at [590, 26] on span "Close" at bounding box center [587, 24] width 18 height 10
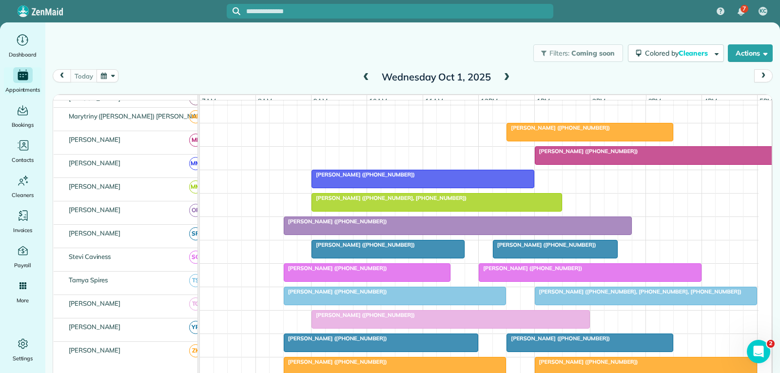
scroll to position [438, 0]
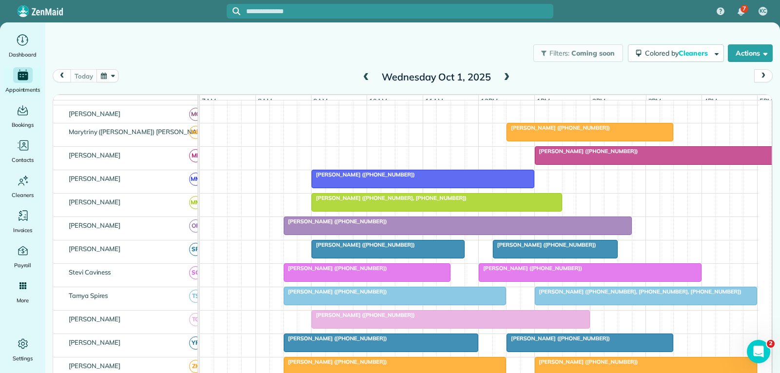
click at [607, 154] on span "[PERSON_NAME] ([PHONE_NUMBER])" at bounding box center [586, 151] width 104 height 7
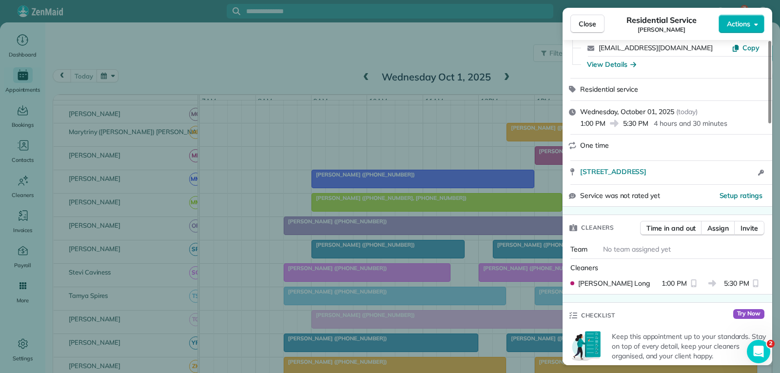
scroll to position [97, 0]
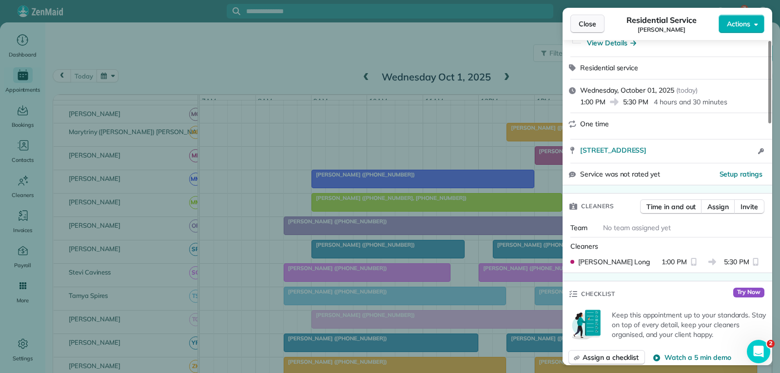
click at [582, 20] on span "Close" at bounding box center [587, 24] width 18 height 10
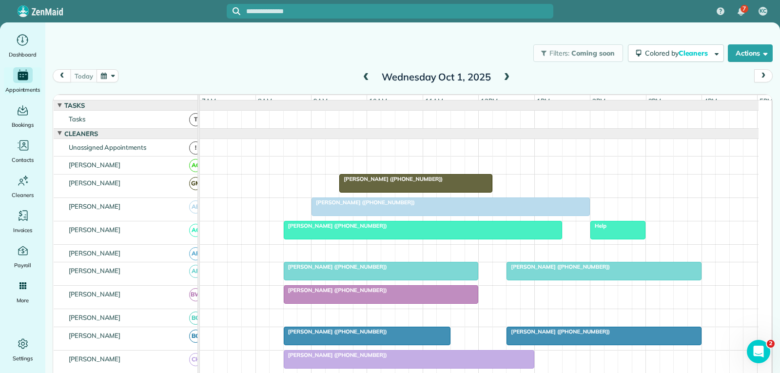
click at [431, 214] on div at bounding box center [450, 207] width 277 height 18
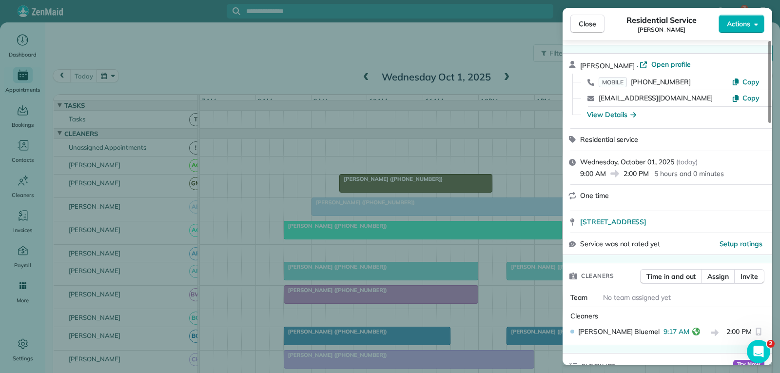
scroll to position [49, 0]
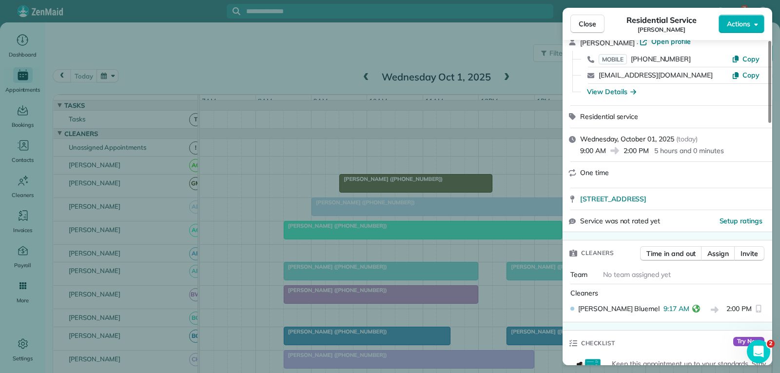
click at [593, 19] on span "Close" at bounding box center [587, 24] width 18 height 10
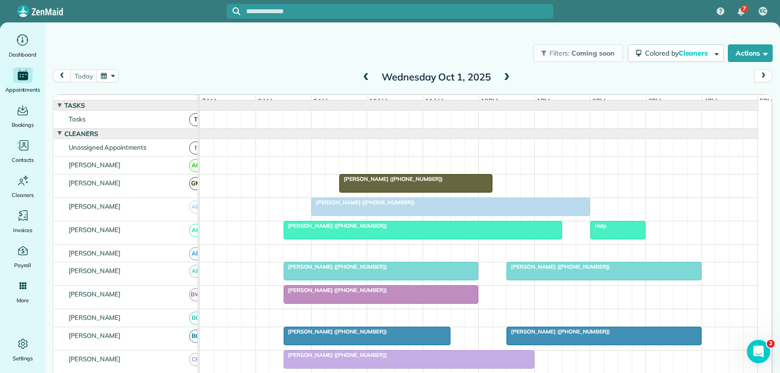
click at [381, 229] on div "[PERSON_NAME] ([PHONE_NUMBER])" at bounding box center [422, 225] width 272 height 7
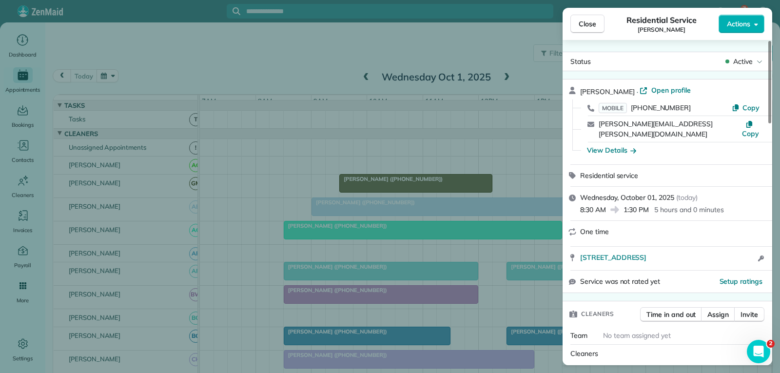
scroll to position [97, 0]
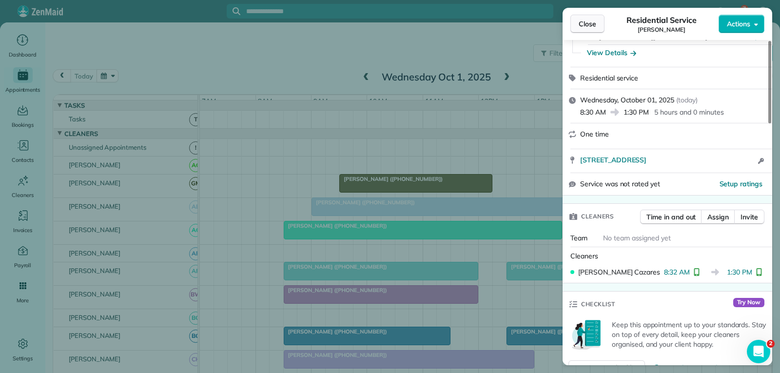
click at [590, 25] on span "Close" at bounding box center [587, 24] width 18 height 10
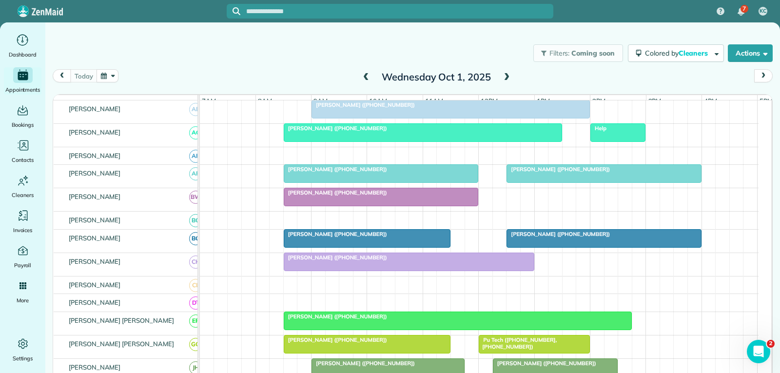
scroll to position [146, 0]
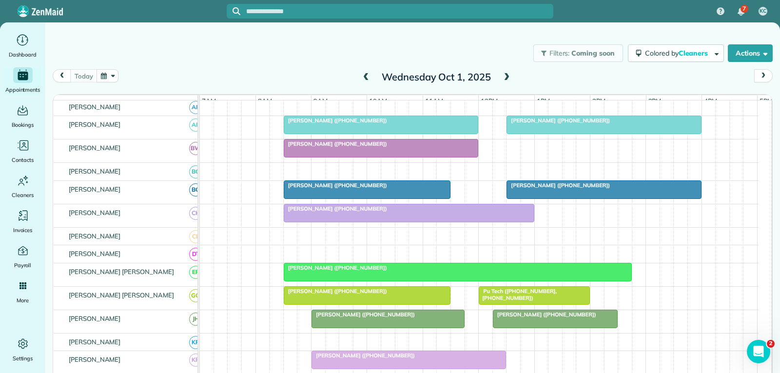
click at [397, 220] on div at bounding box center [408, 213] width 249 height 18
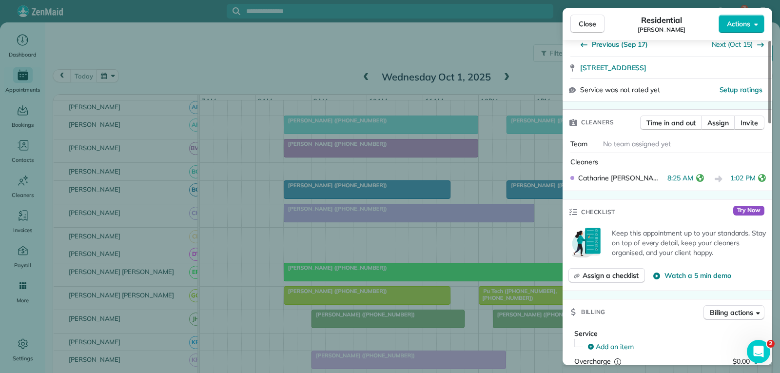
scroll to position [195, 0]
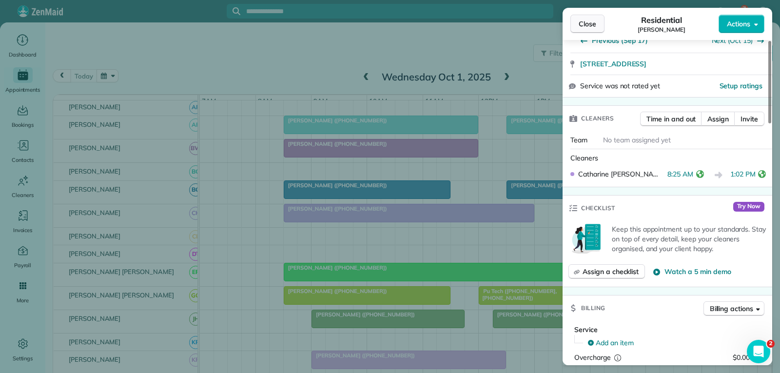
click at [580, 28] on span "Close" at bounding box center [587, 24] width 18 height 10
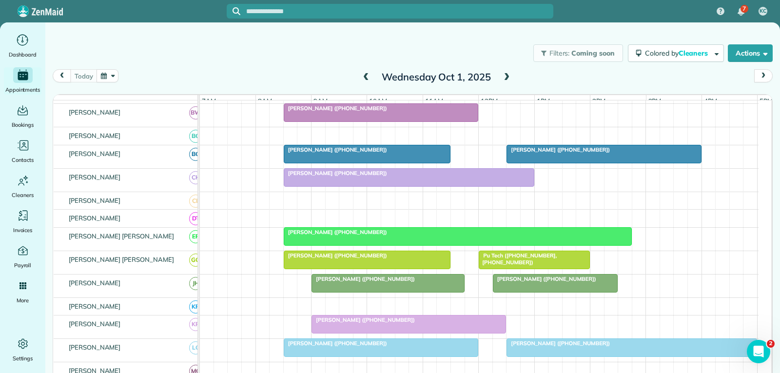
scroll to position [195, 0]
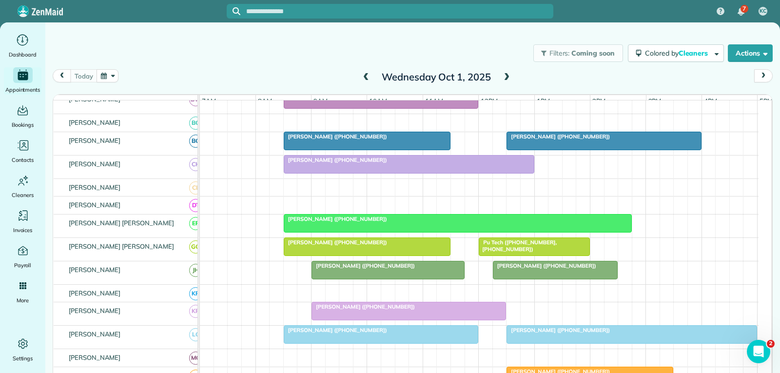
click at [400, 230] on div at bounding box center [457, 223] width 347 height 18
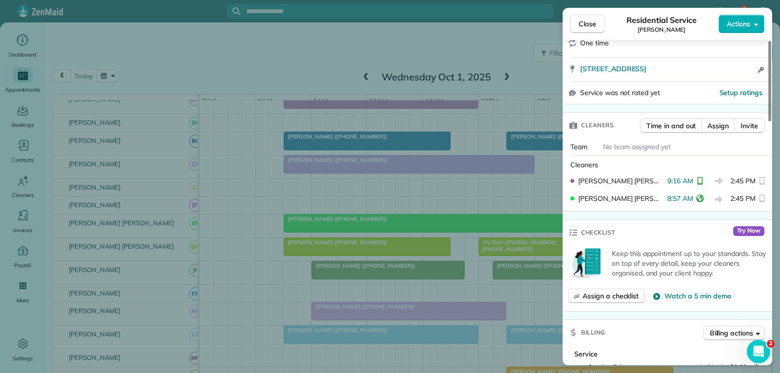
scroll to position [195, 0]
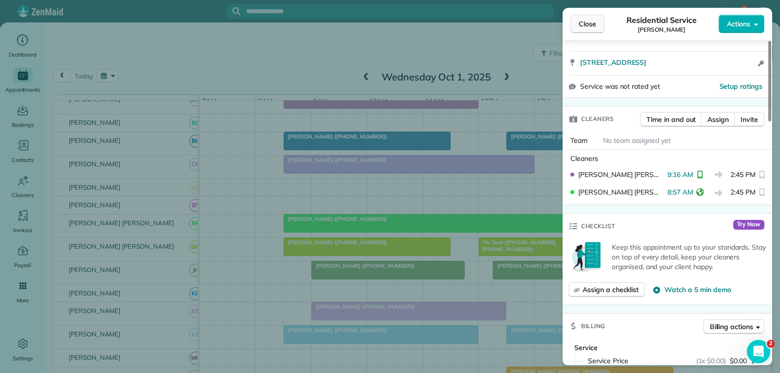
click at [586, 27] on span "Close" at bounding box center [587, 24] width 18 height 10
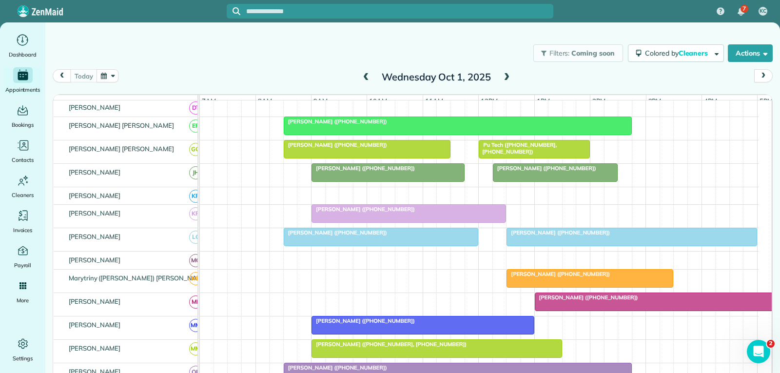
scroll to position [341, 0]
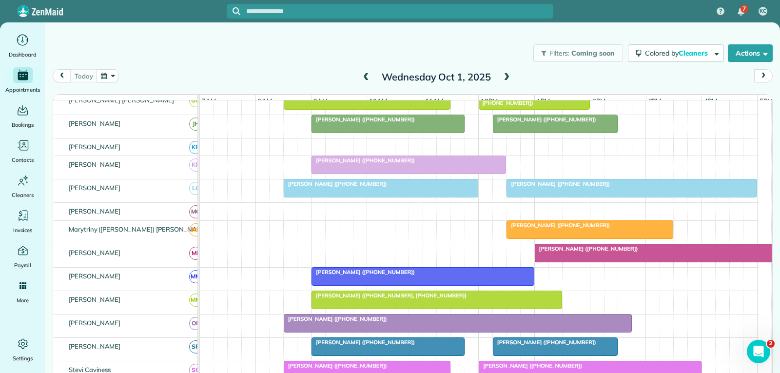
click at [564, 262] on div at bounding box center [659, 253] width 249 height 18
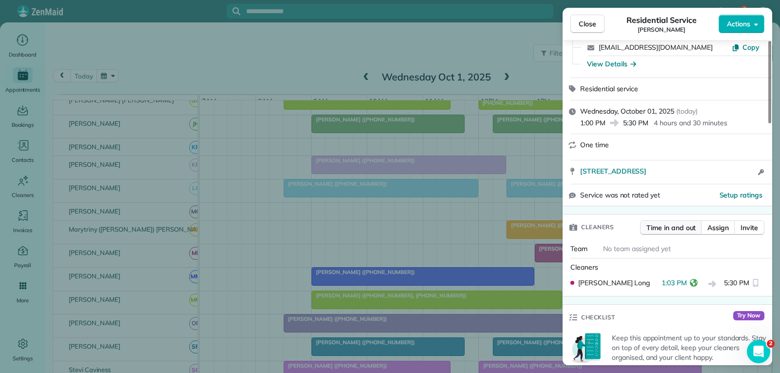
scroll to position [97, 0]
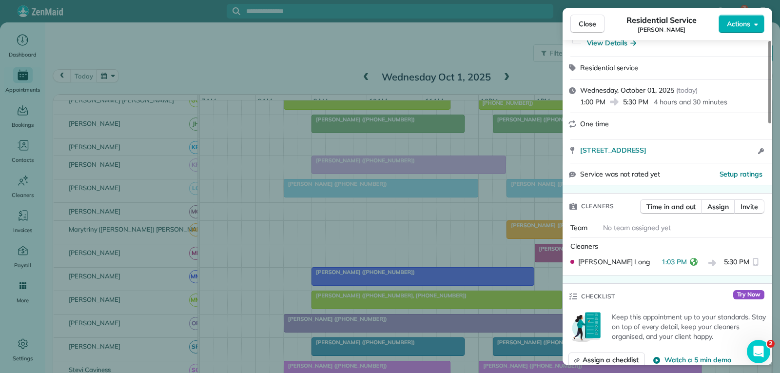
drag, startPoint x: 587, startPoint y: 29, endPoint x: 564, endPoint y: 60, distance: 39.0
click at [588, 29] on button "Close" at bounding box center [587, 24] width 34 height 19
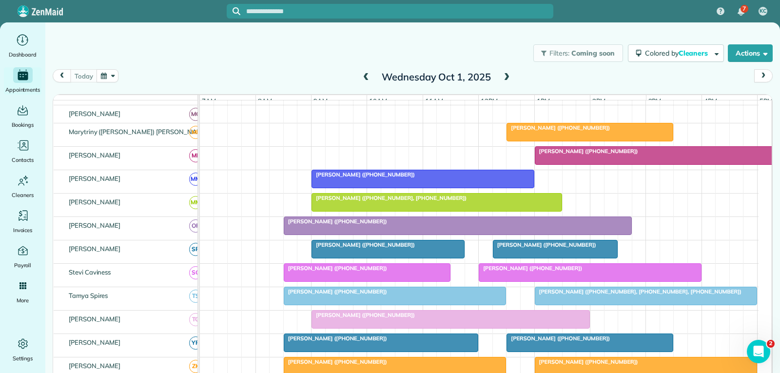
scroll to position [487, 0]
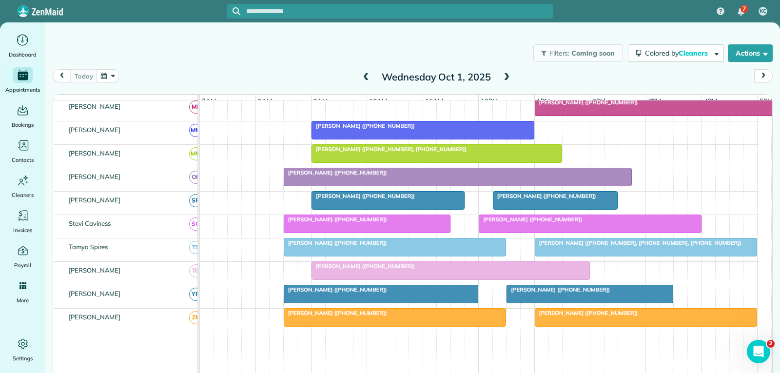
click at [534, 223] on span "[PERSON_NAME] ([PHONE_NUMBER])" at bounding box center [530, 219] width 104 height 7
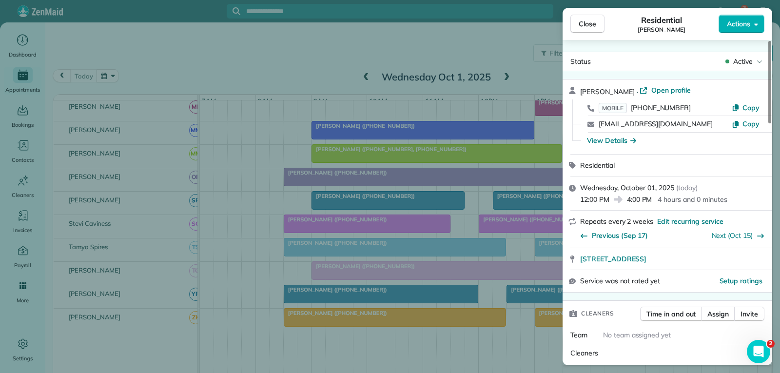
scroll to position [97, 0]
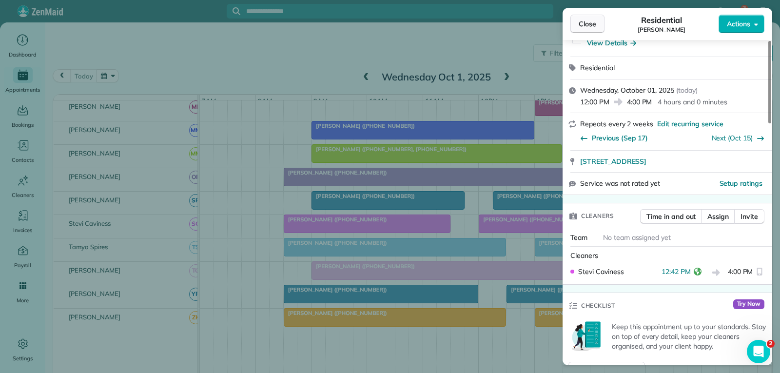
click at [592, 21] on span "Close" at bounding box center [587, 24] width 18 height 10
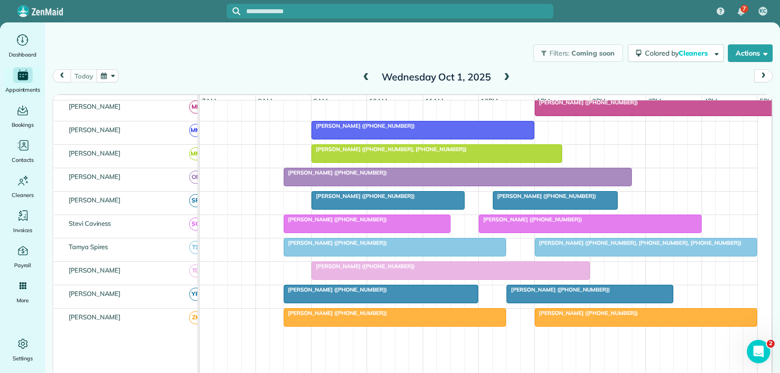
click at [558, 254] on div at bounding box center [646, 247] width 222 height 18
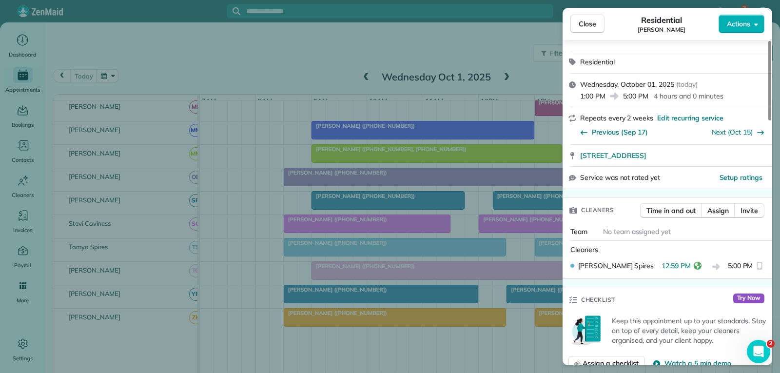
scroll to position [146, 0]
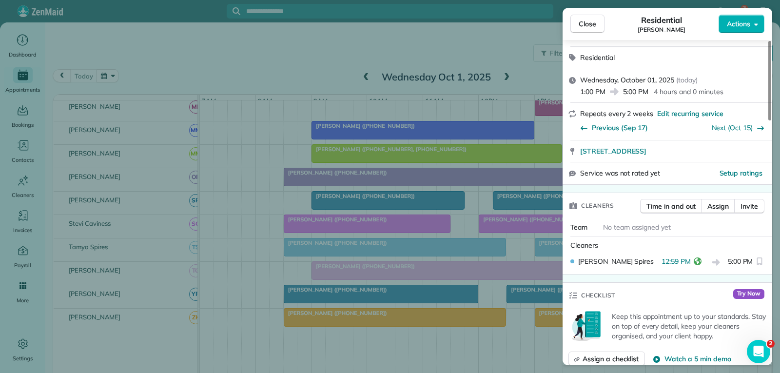
drag, startPoint x: 579, startPoint y: 19, endPoint x: 552, endPoint y: 51, distance: 41.8
click at [579, 19] on span "Close" at bounding box center [587, 24] width 18 height 10
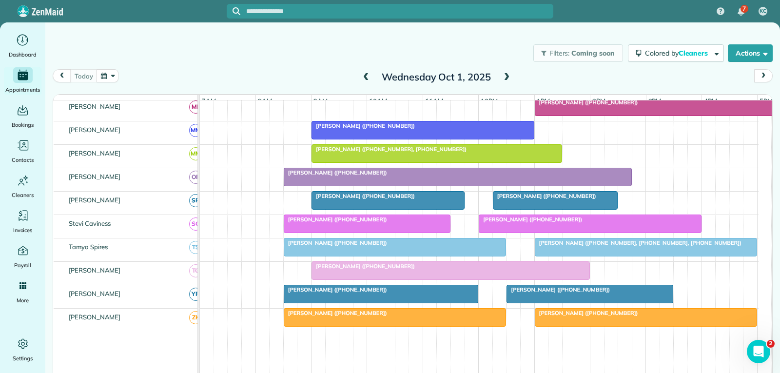
click at [428, 278] on div at bounding box center [450, 271] width 277 height 18
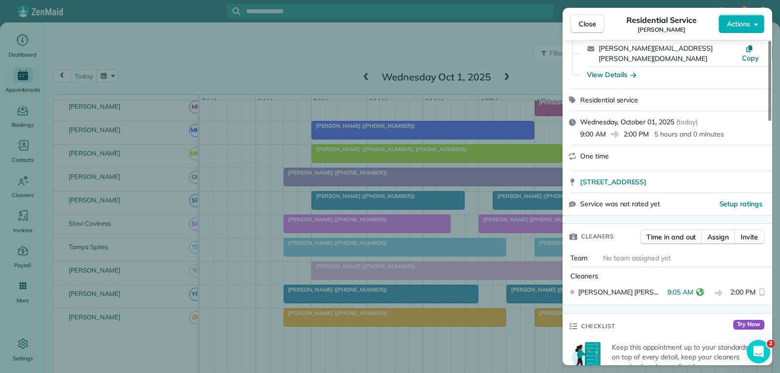
scroll to position [97, 0]
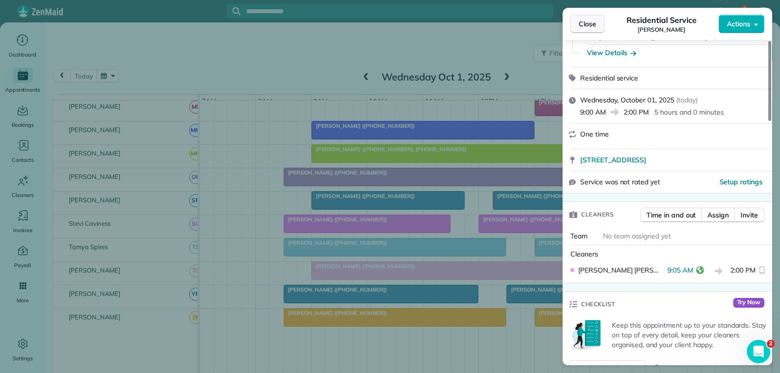
click at [594, 26] on span "Close" at bounding box center [587, 24] width 18 height 10
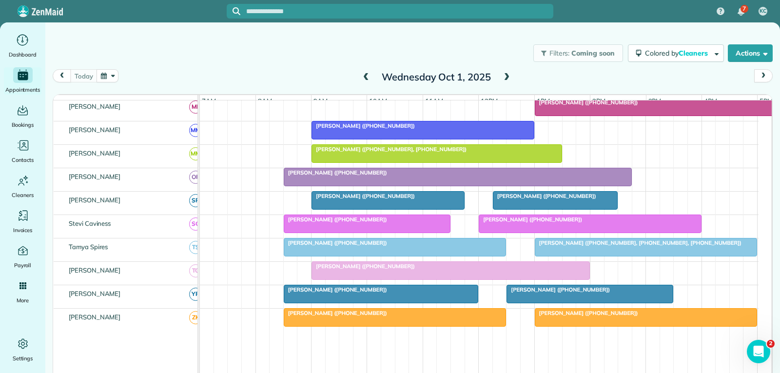
scroll to position [557, 0]
